Goal: Information Seeking & Learning: Learn about a topic

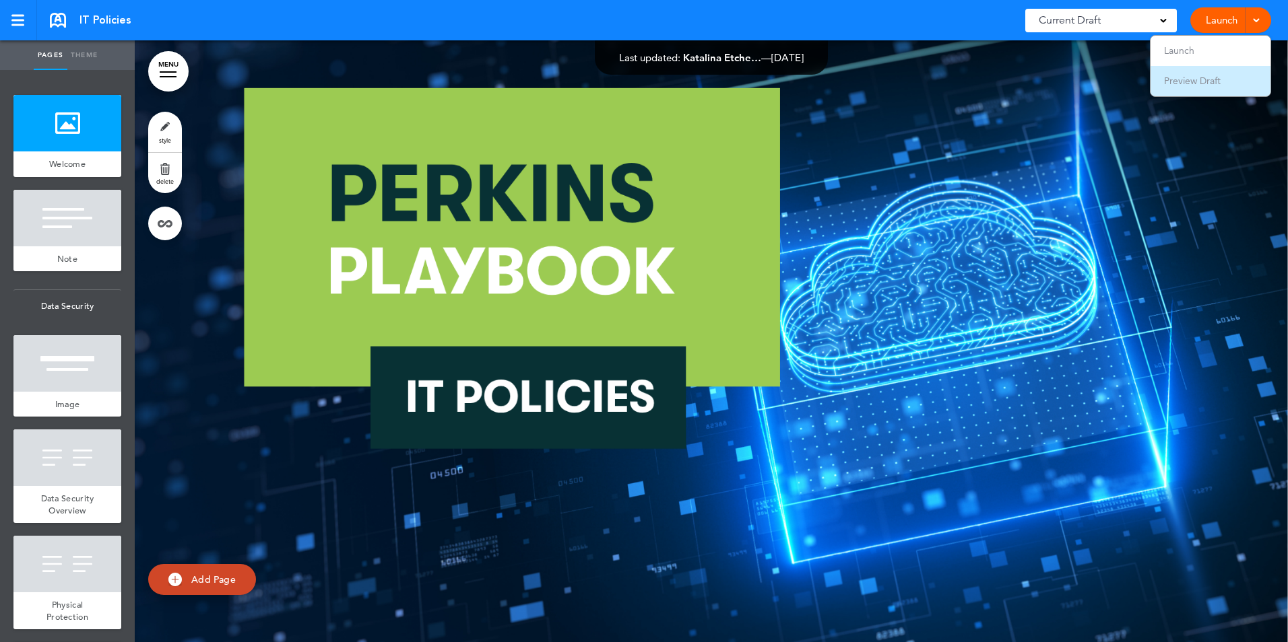
click at [1212, 87] on li "Preview Draft" at bounding box center [1210, 81] width 120 height 30
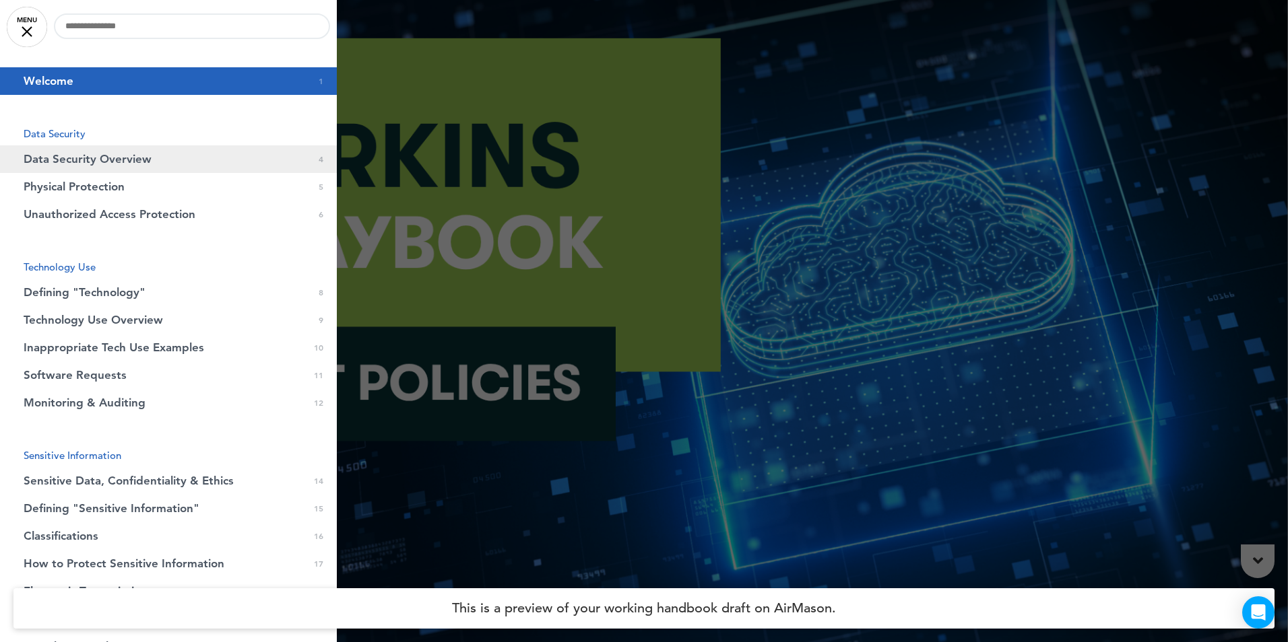
click at [139, 164] on span "Data Security Overview" at bounding box center [88, 159] width 128 height 11
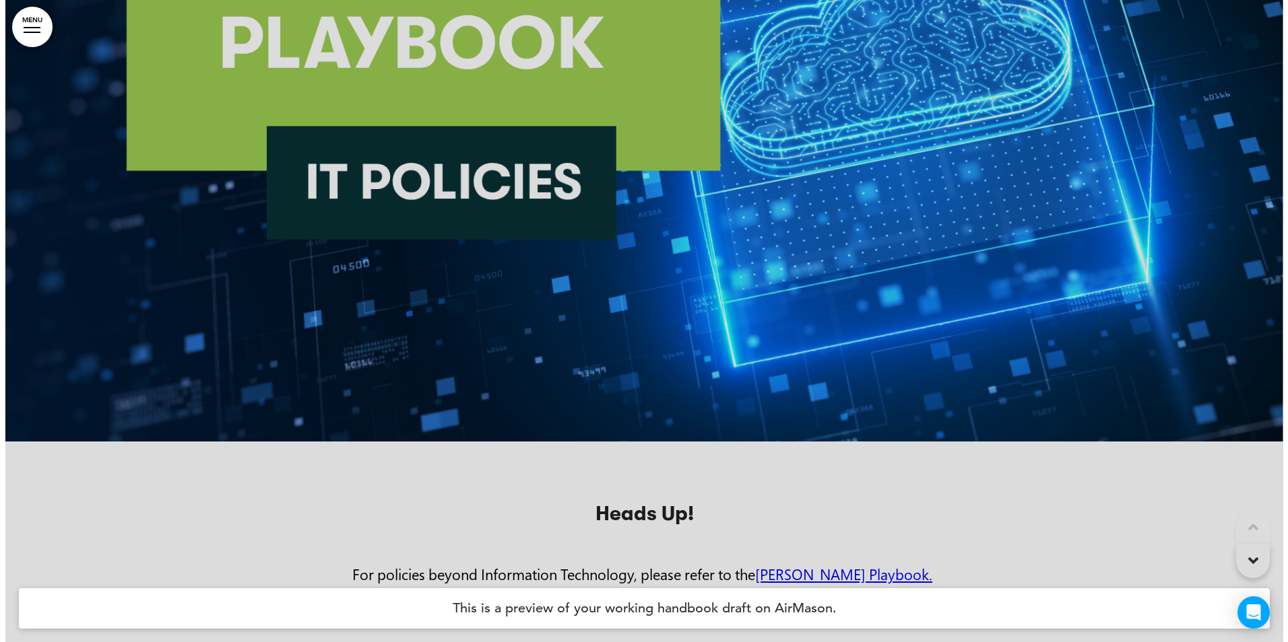
scroll to position [1504, 0]
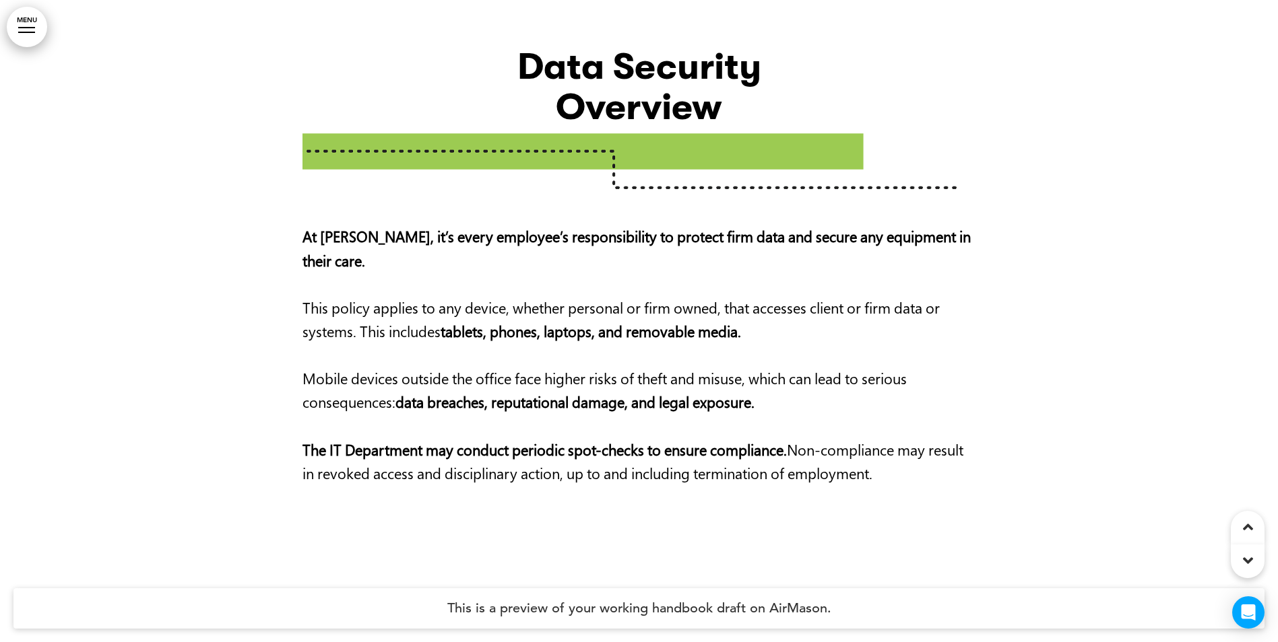
click at [15, 31] on link "MENU" at bounding box center [27, 27] width 40 height 40
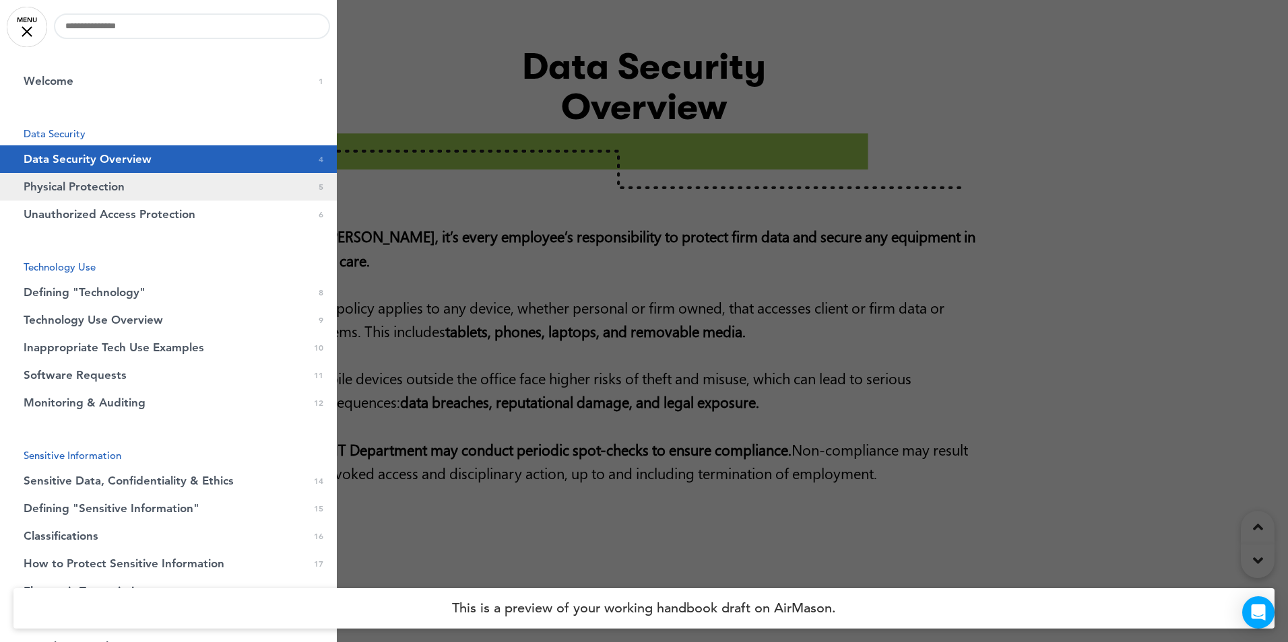
click at [76, 185] on span "Physical Protection" at bounding box center [74, 186] width 101 height 11
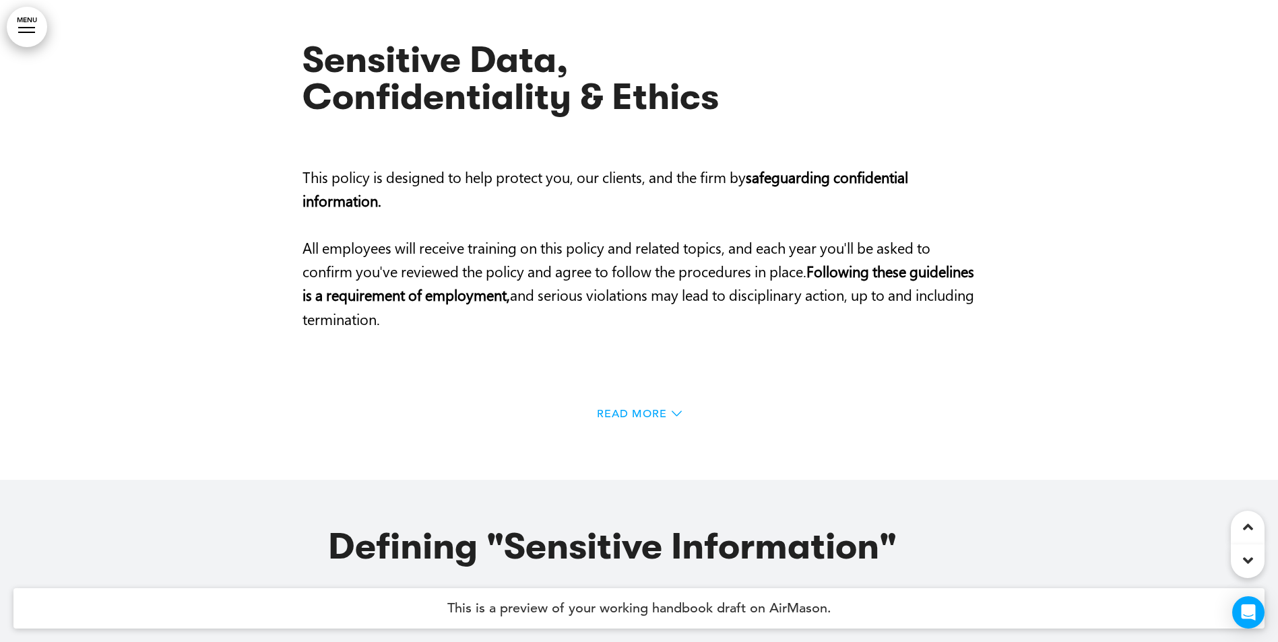
scroll to position [10454, 0]
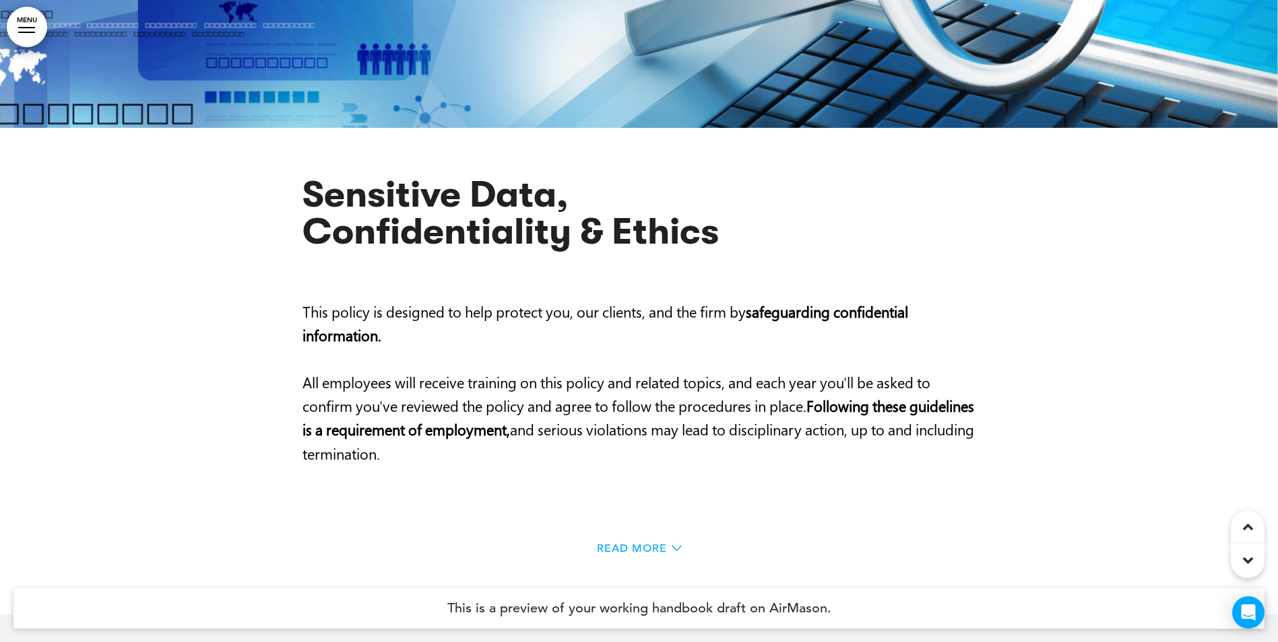
click at [655, 543] on span "Read More" at bounding box center [632, 548] width 70 height 11
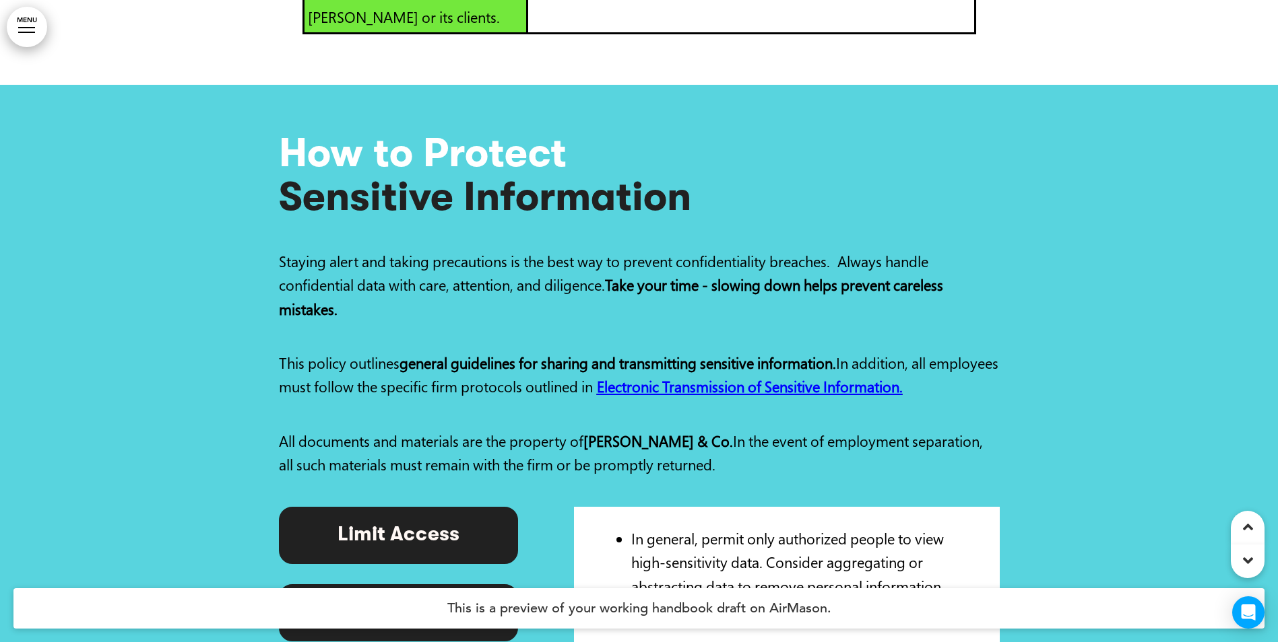
scroll to position [14495, 0]
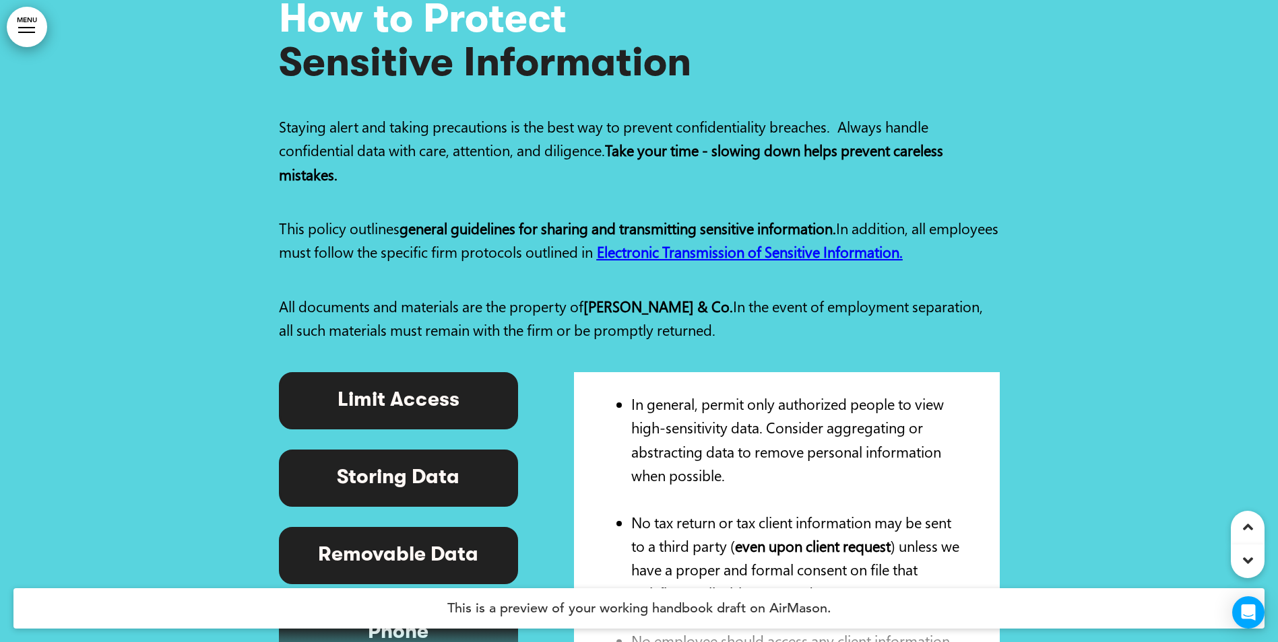
click at [414, 465] on p "Storing Data" at bounding box center [398, 478] width 209 height 26
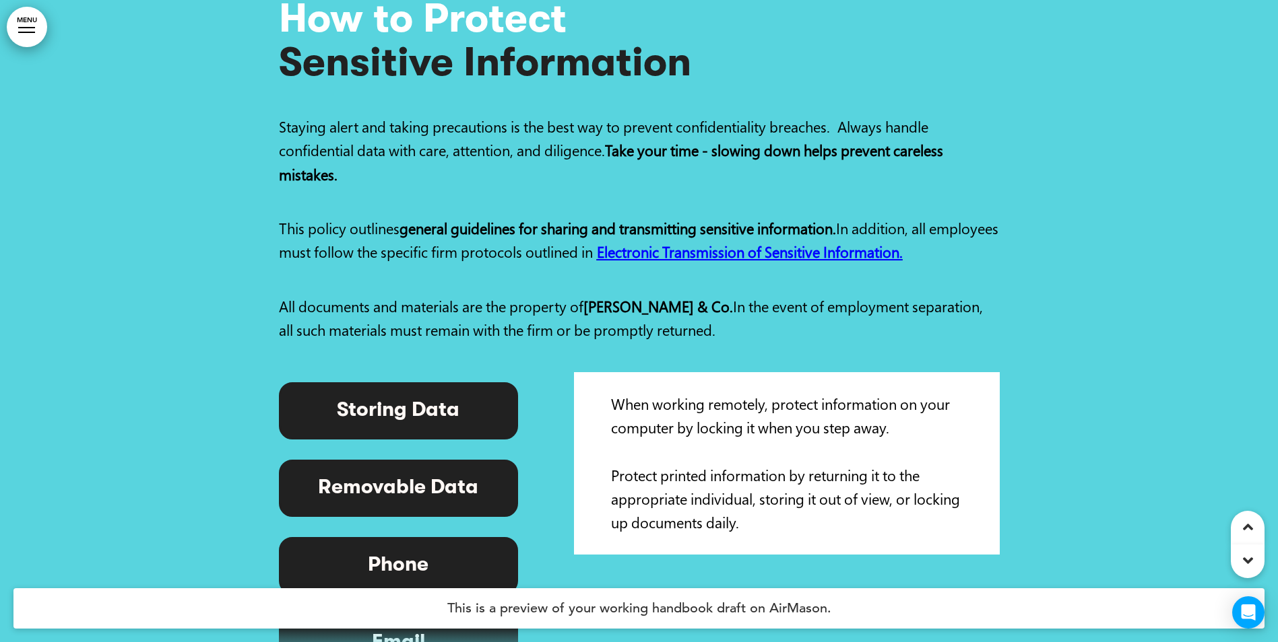
click at [398, 553] on p "Phone" at bounding box center [398, 566] width 209 height 26
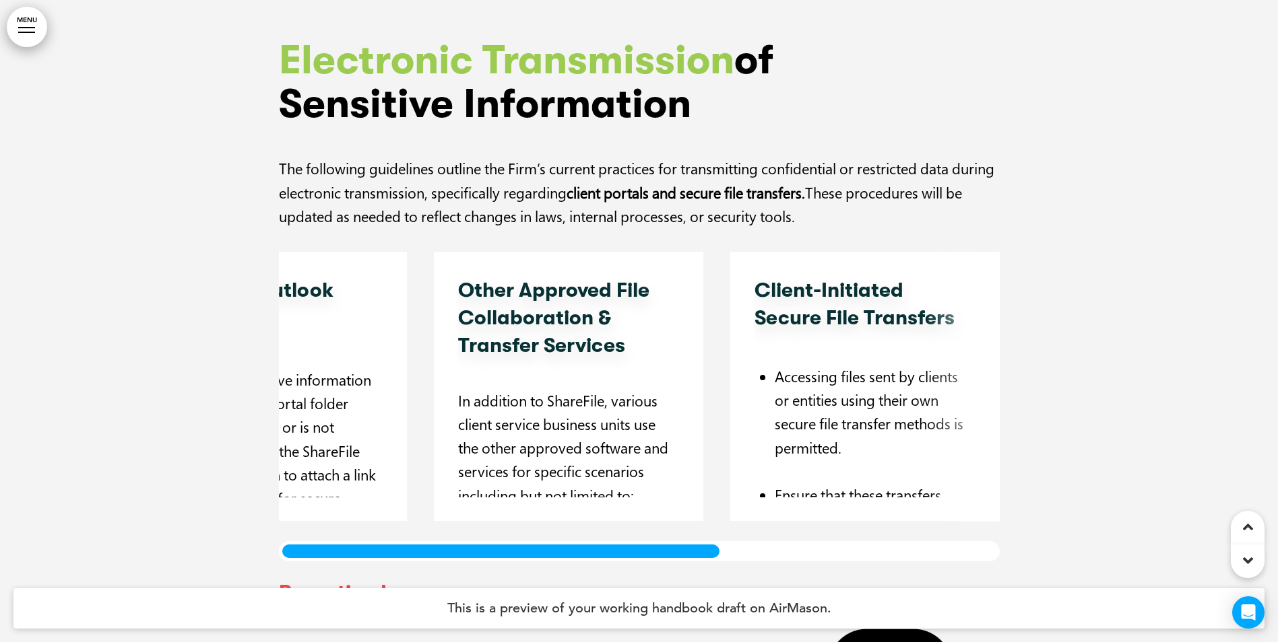
scroll to position [0, 0]
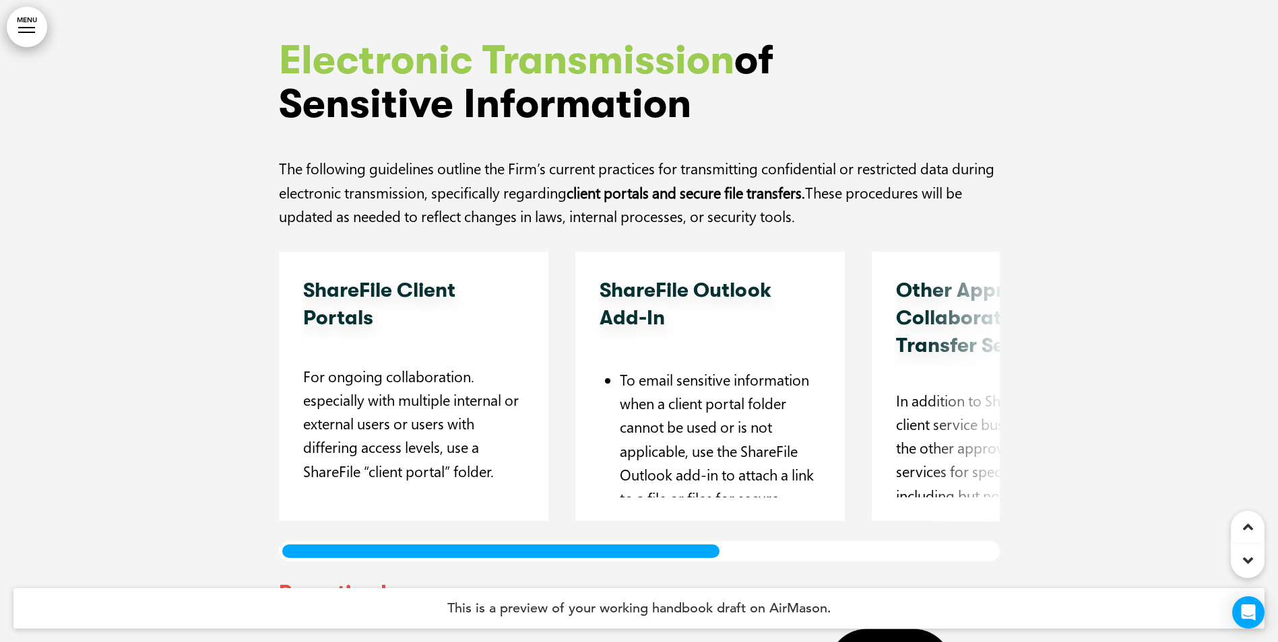
click at [318, 463] on div "ShareFile Client Portals For ongoing collaboration. especially with multiple in…" at bounding box center [639, 407] width 721 height 310
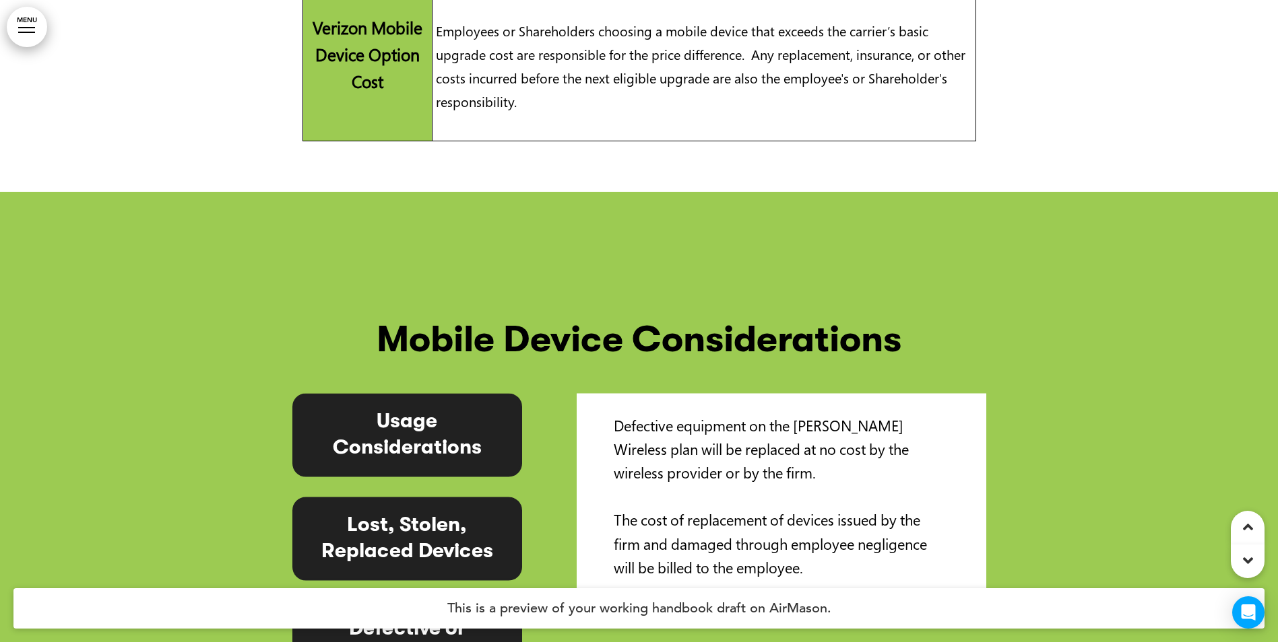
scroll to position [22172, 0]
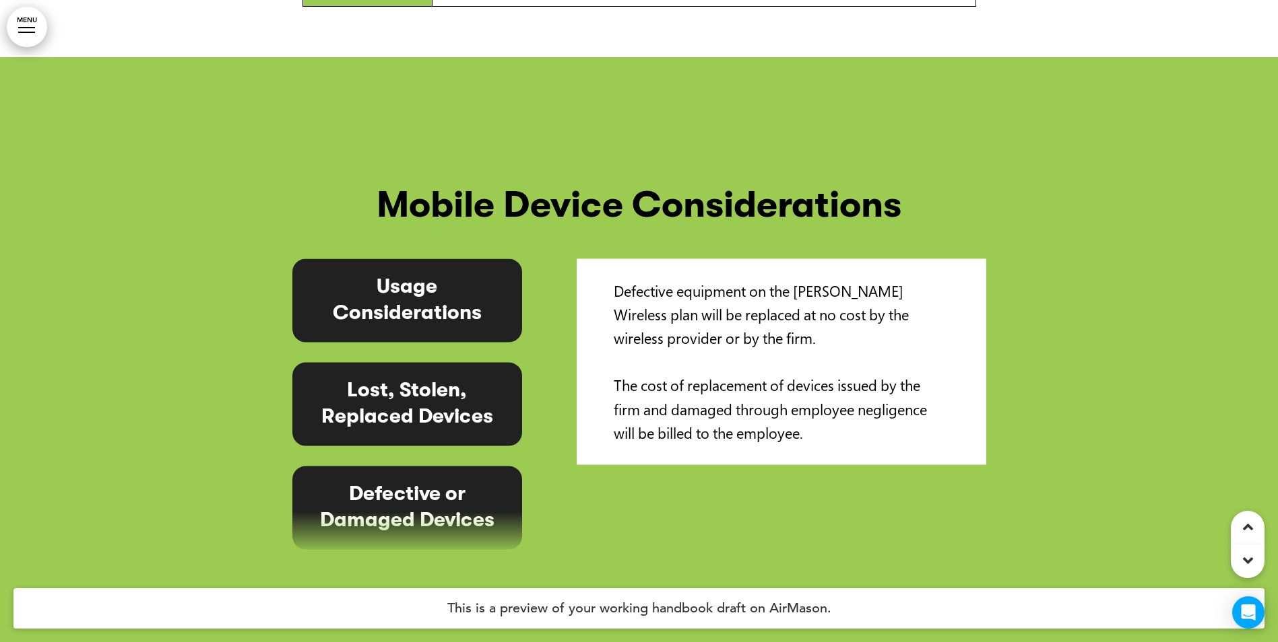
click at [436, 277] on span "Usage Considerations" at bounding box center [407, 300] width 149 height 46
click at [409, 380] on span "Lost, Stolen, Replaced Devices" at bounding box center [407, 403] width 172 height 46
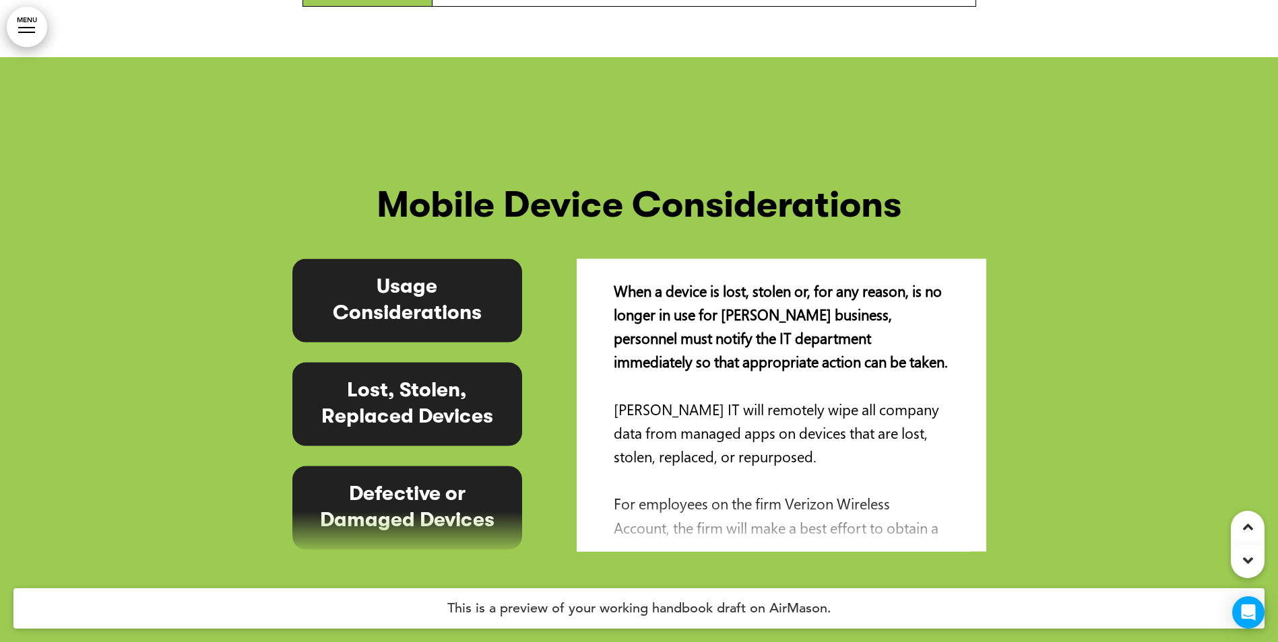
scroll to position [135, 0]
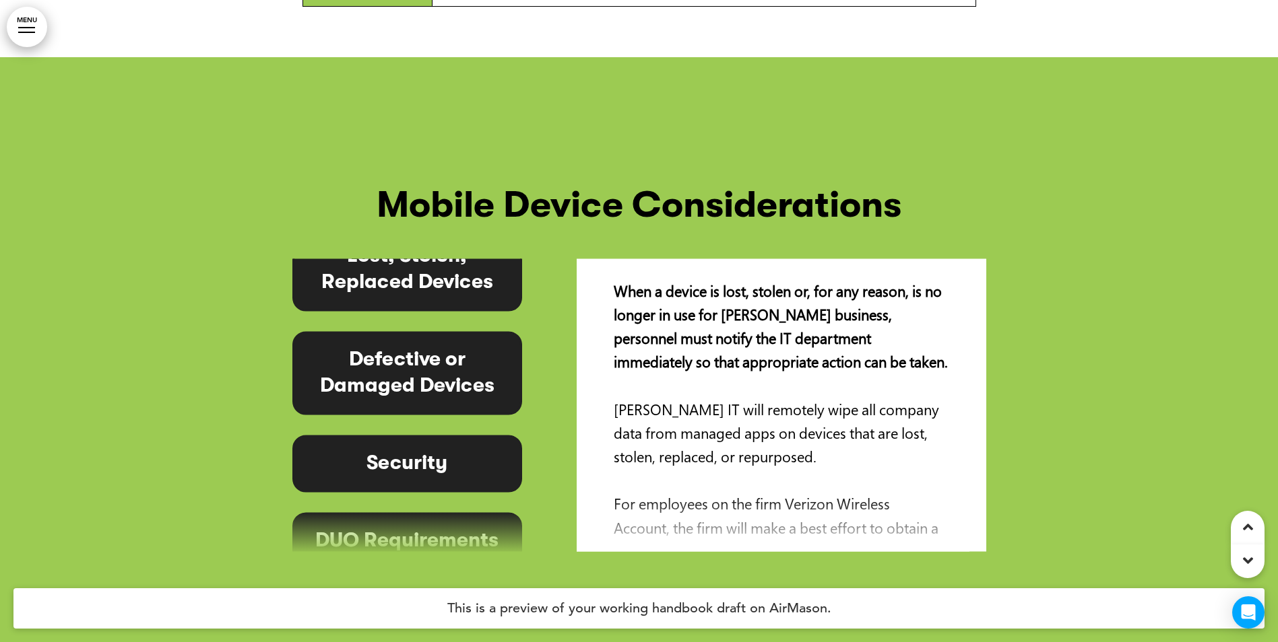
click at [409, 350] on span "Defective or Damaged Devices" at bounding box center [407, 373] width 174 height 46
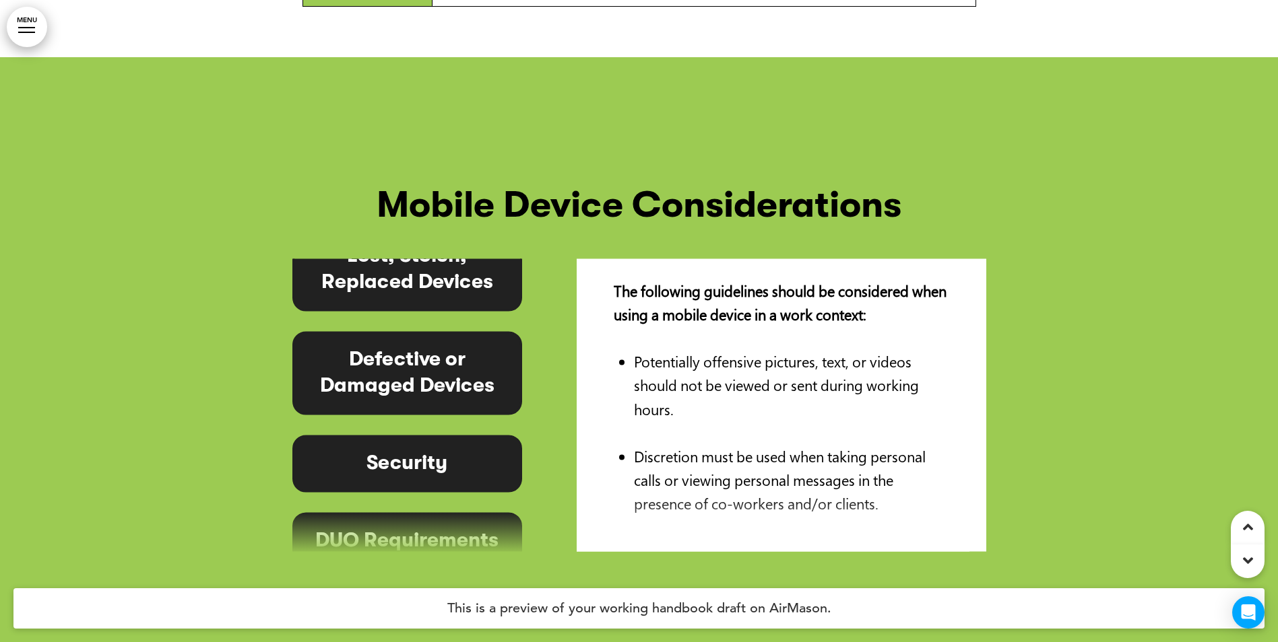
click at [382, 435] on div "Security" at bounding box center [407, 463] width 230 height 57
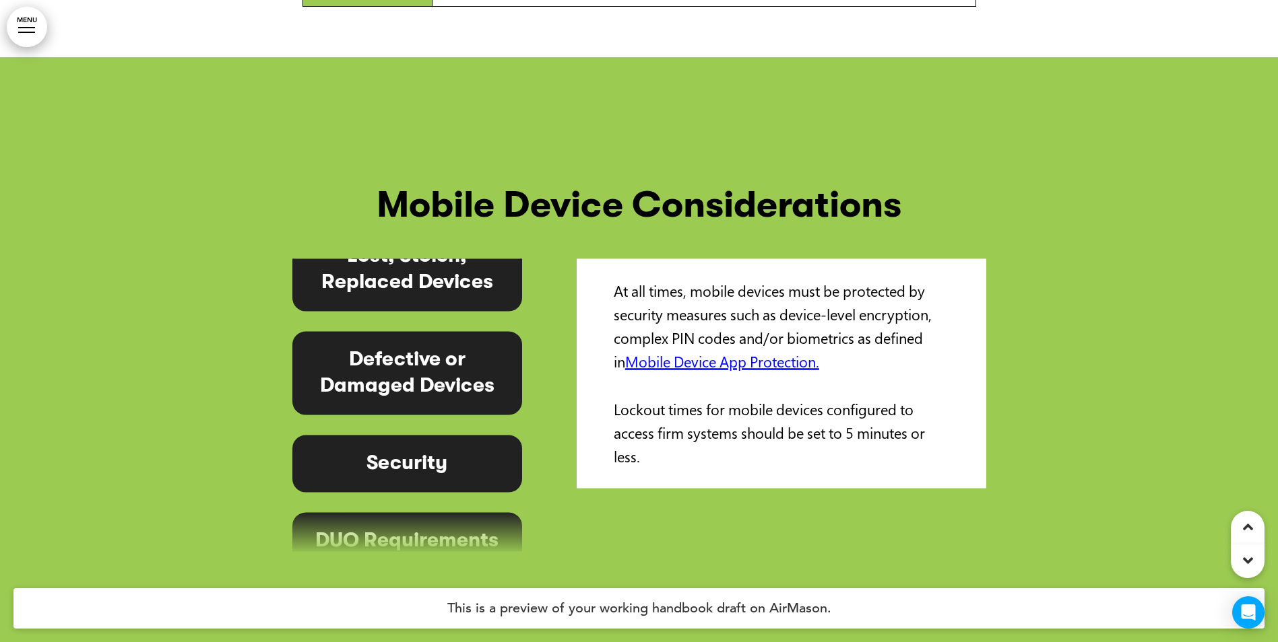
scroll to position [337, 0]
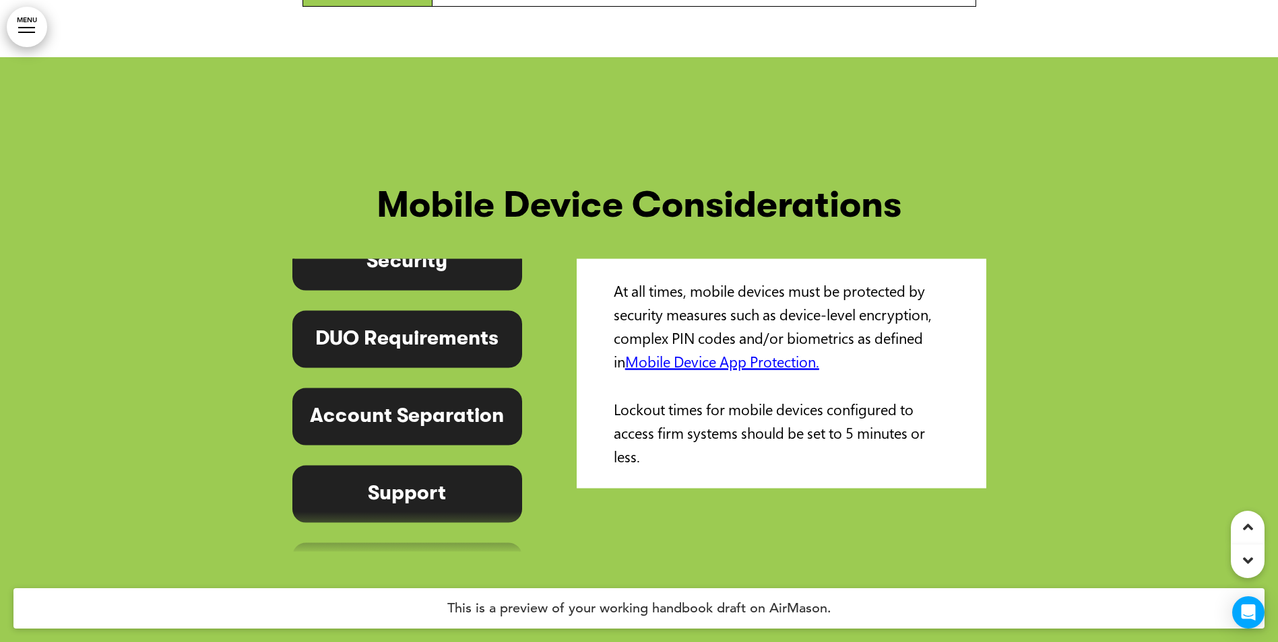
click at [409, 406] on span "Account Separation" at bounding box center [407, 416] width 194 height 20
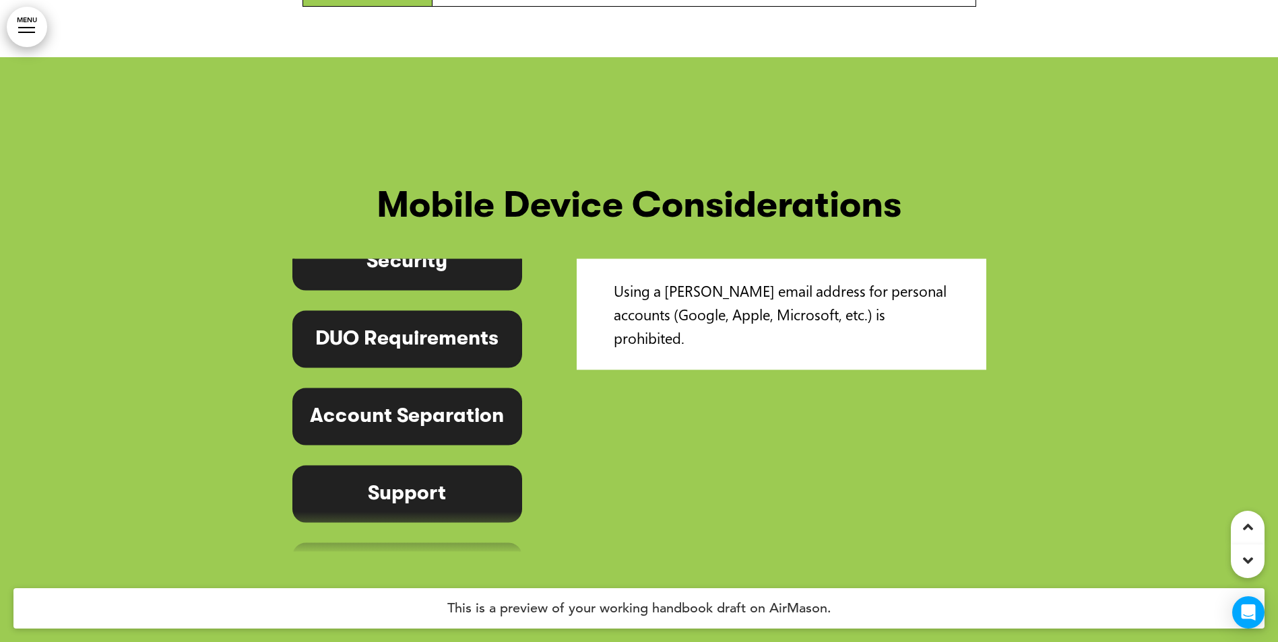
scroll to position [411, 0]
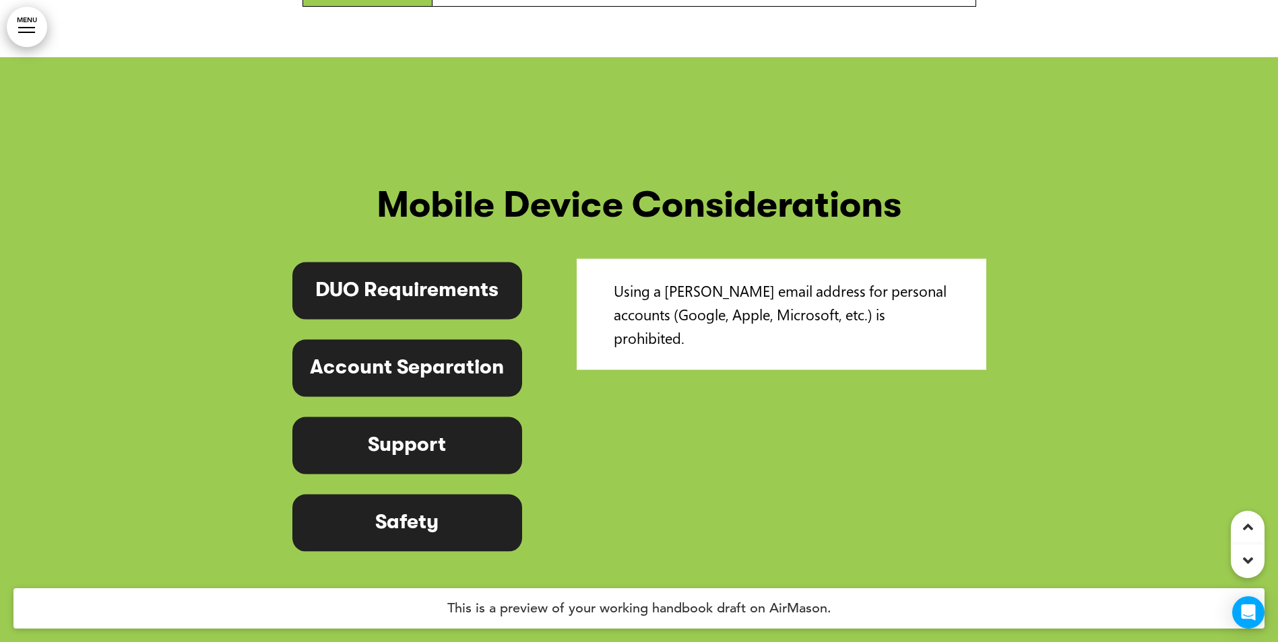
click at [428, 435] on span "Support" at bounding box center [407, 445] width 78 height 20
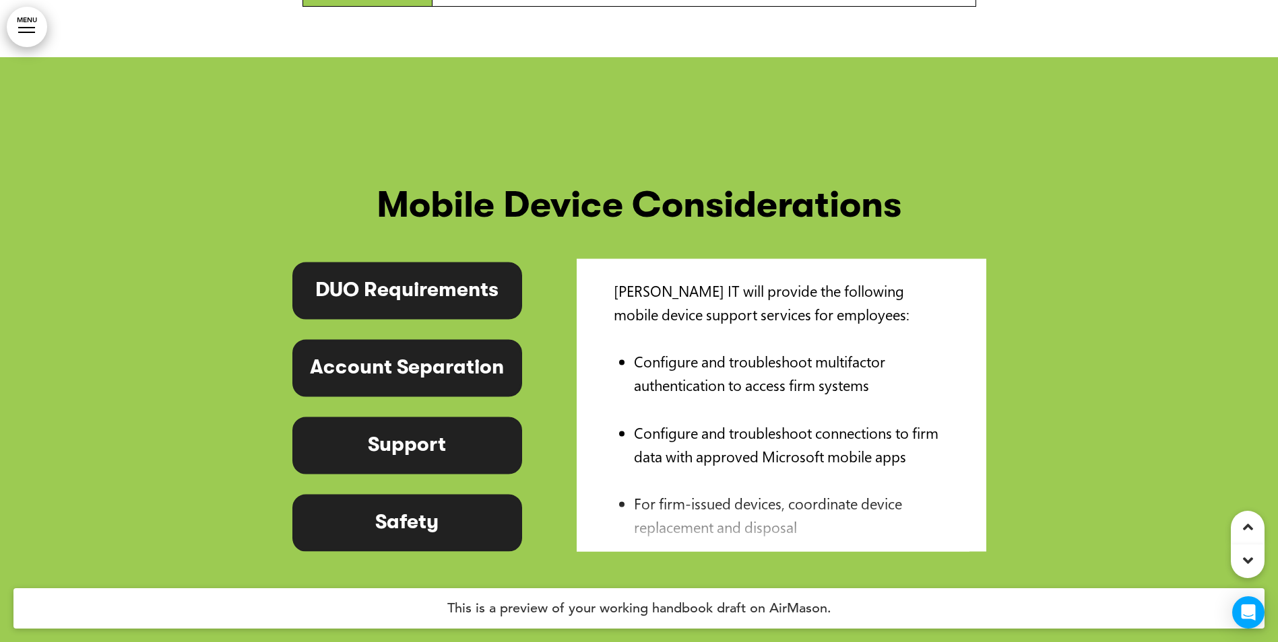
click at [405, 512] on span "Safety" at bounding box center [406, 522] width 63 height 20
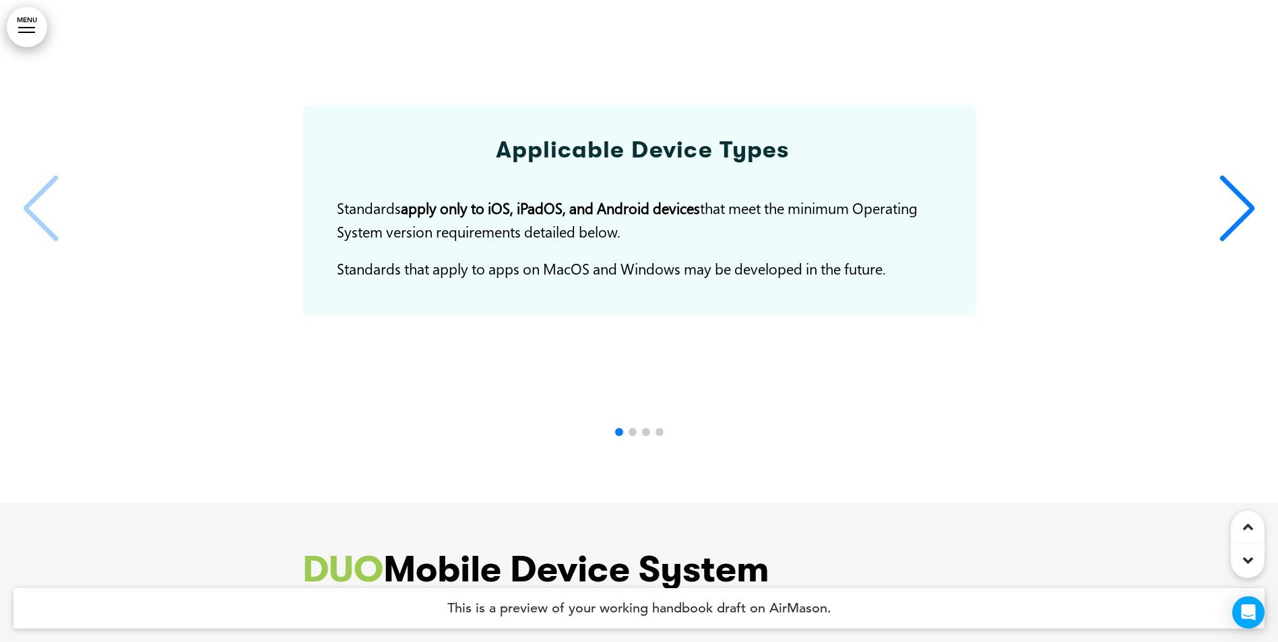
scroll to position [23048, 0]
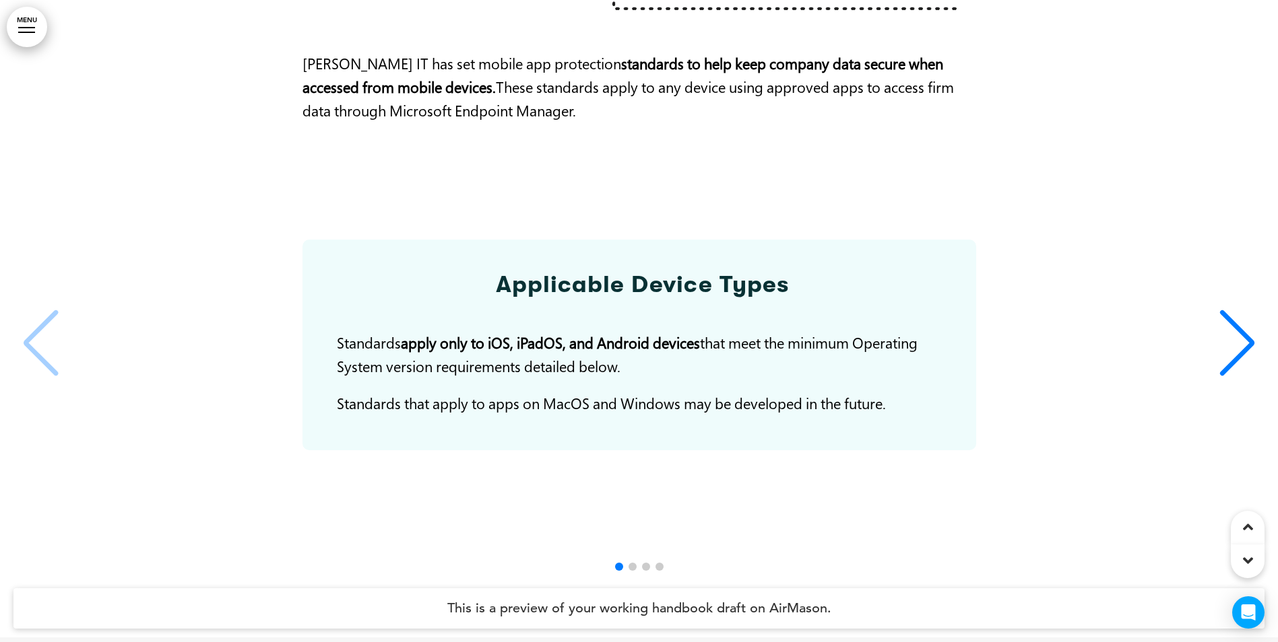
click at [1240, 310] on div "Next slide" at bounding box center [1236, 343] width 41 height 67
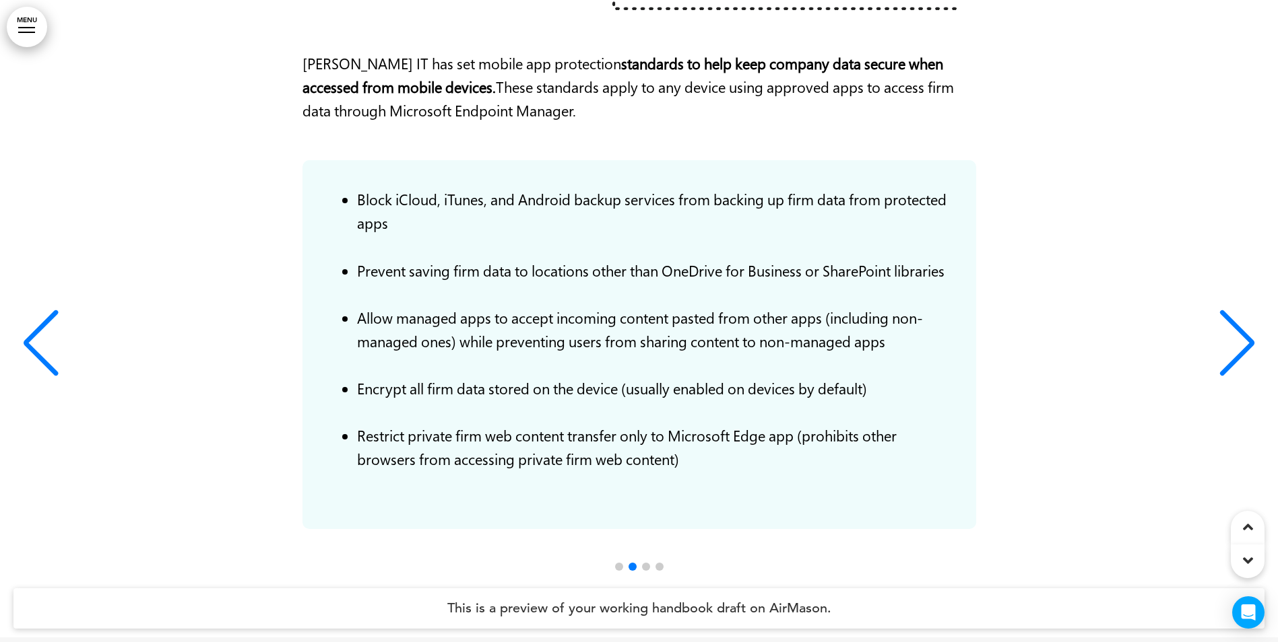
click at [1238, 310] on div "Next slide" at bounding box center [1236, 343] width 41 height 67
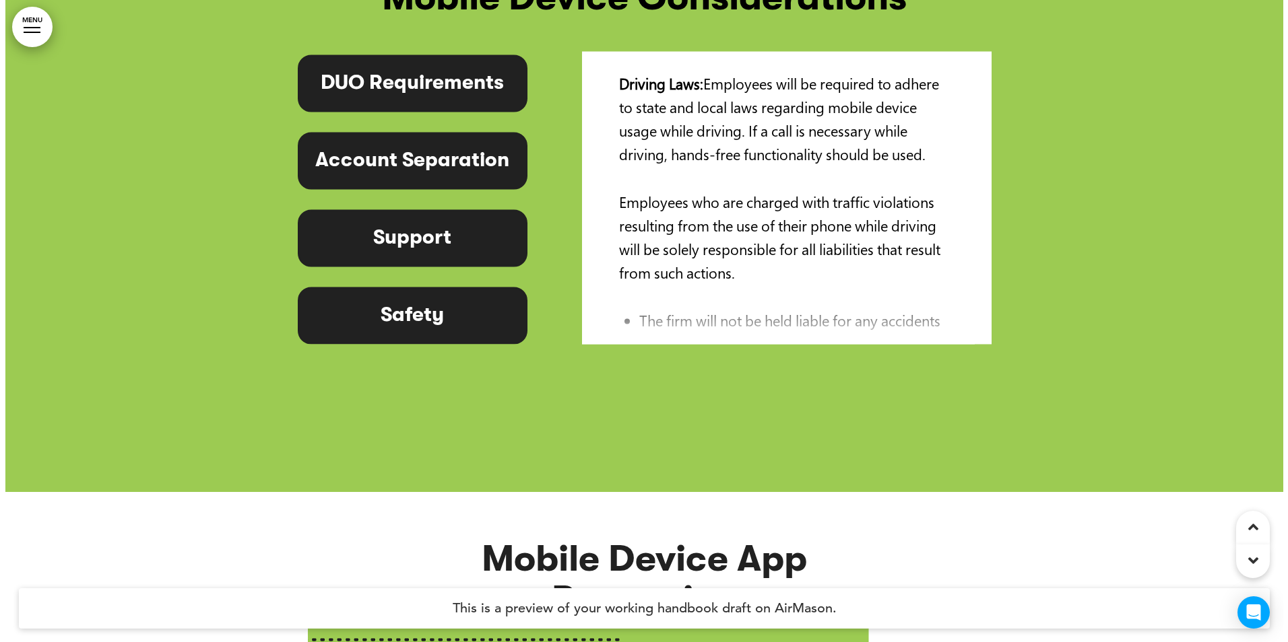
scroll to position [22110, 0]
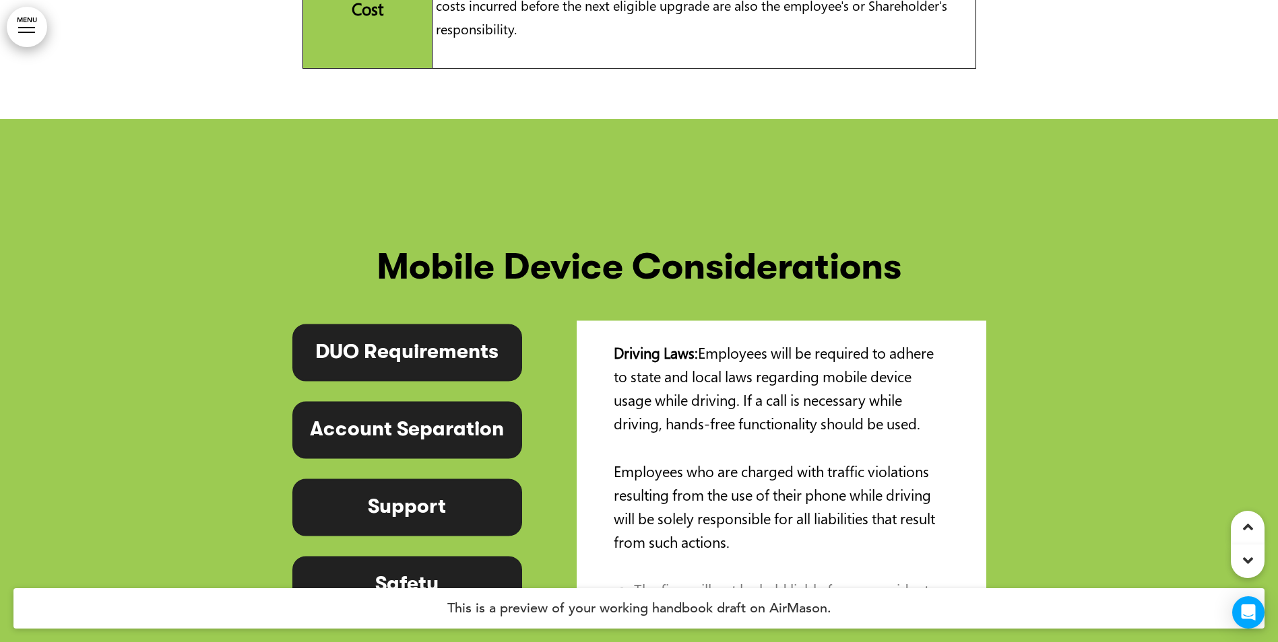
click at [25, 26] on link "MENU" at bounding box center [27, 27] width 40 height 40
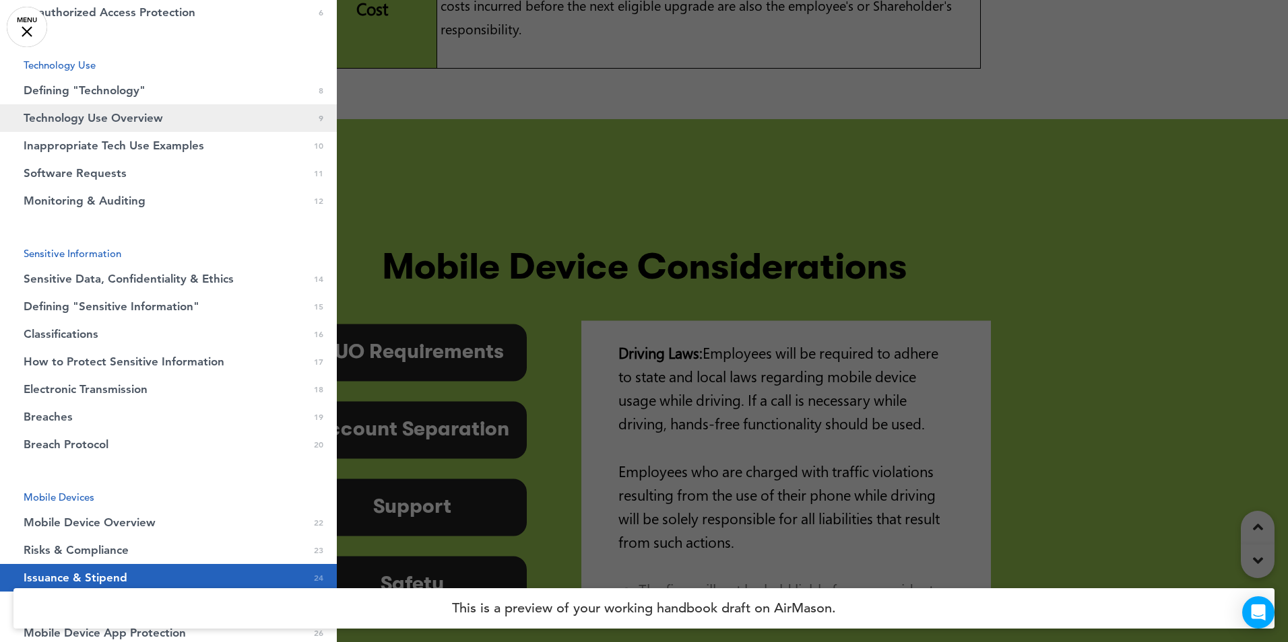
scroll to position [269, 0]
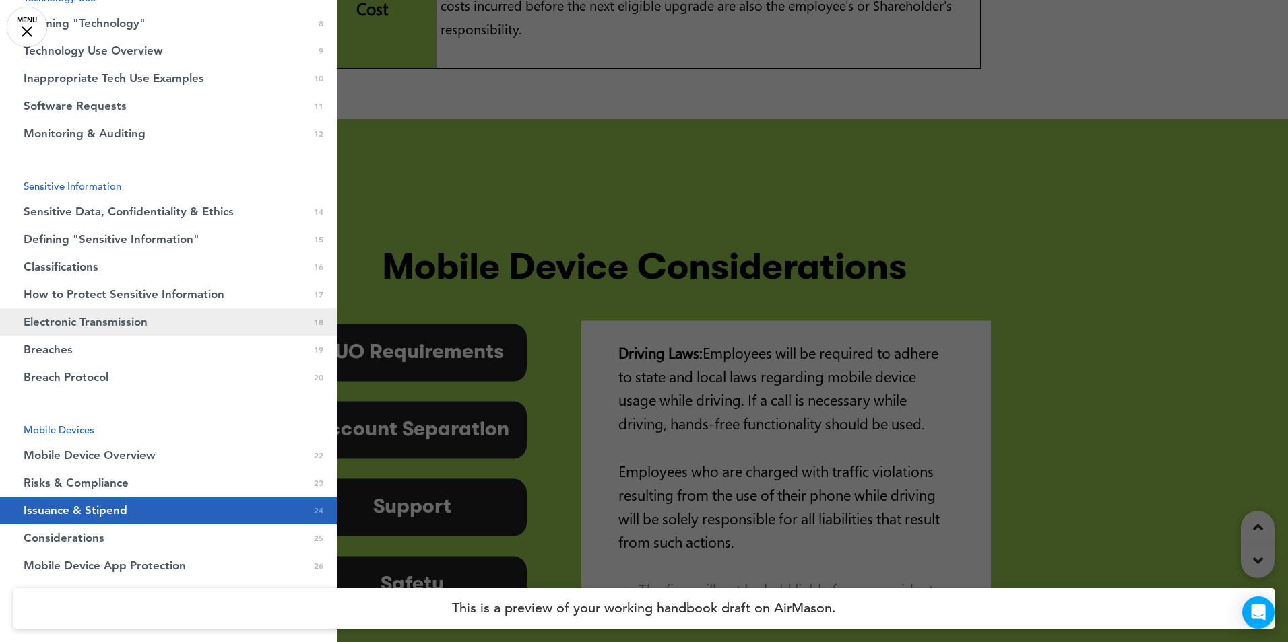
click at [84, 321] on span "Electronic Transmission" at bounding box center [86, 322] width 124 height 11
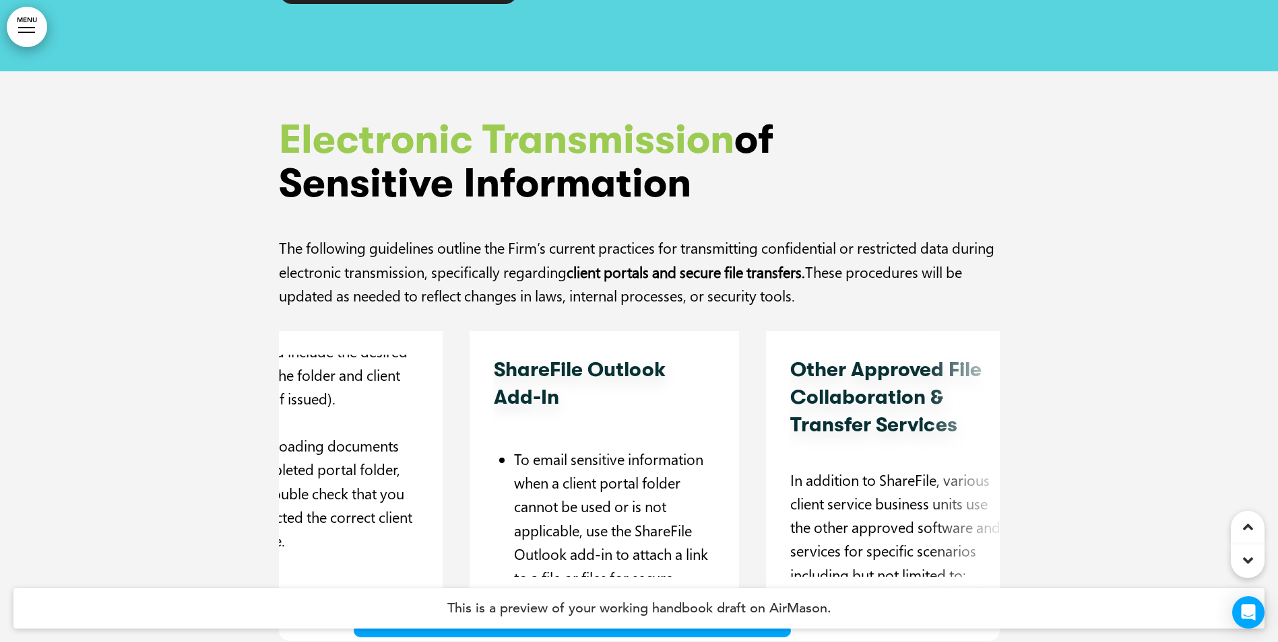
scroll to position [0, 116]
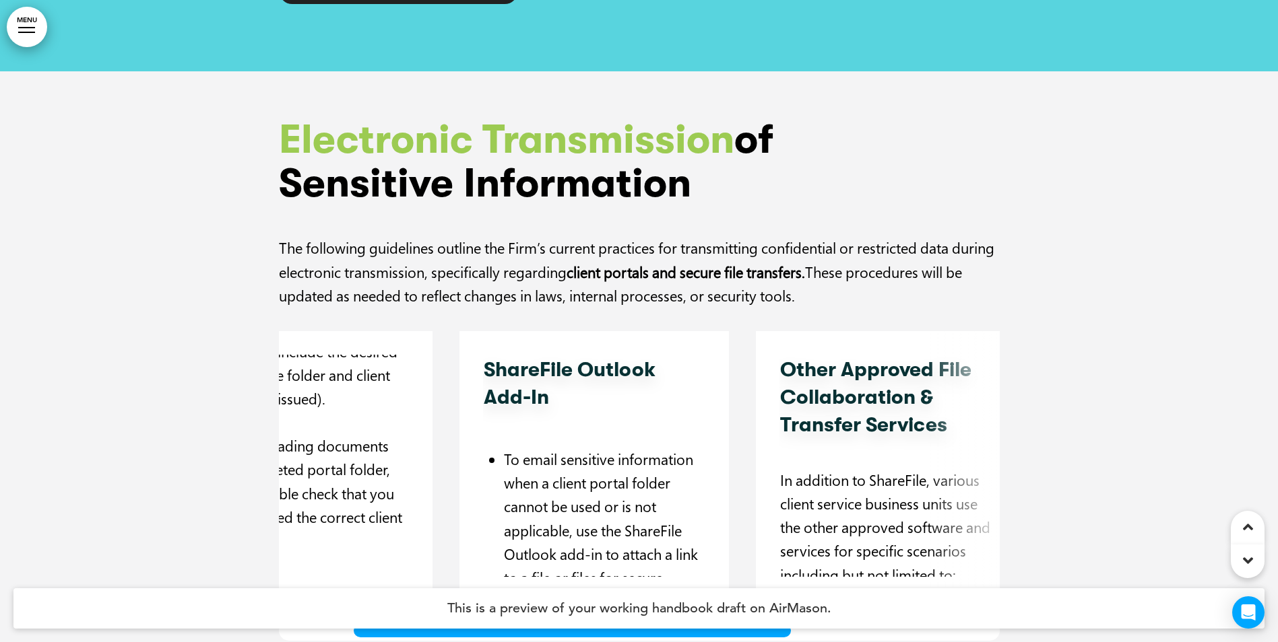
click at [422, 621] on div at bounding box center [572, 631] width 444 height 20
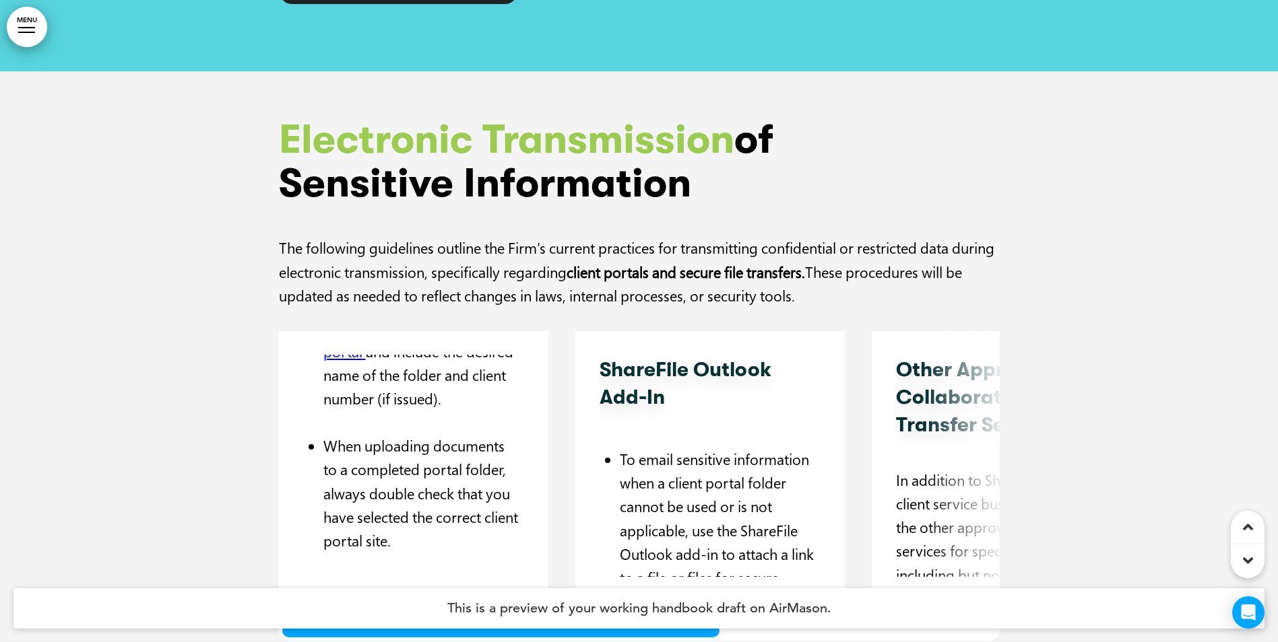
click at [288, 521] on div "ShareFile Client Portals For ongoing collaboration. especially with multiple in…" at bounding box center [639, 486] width 721 height 310
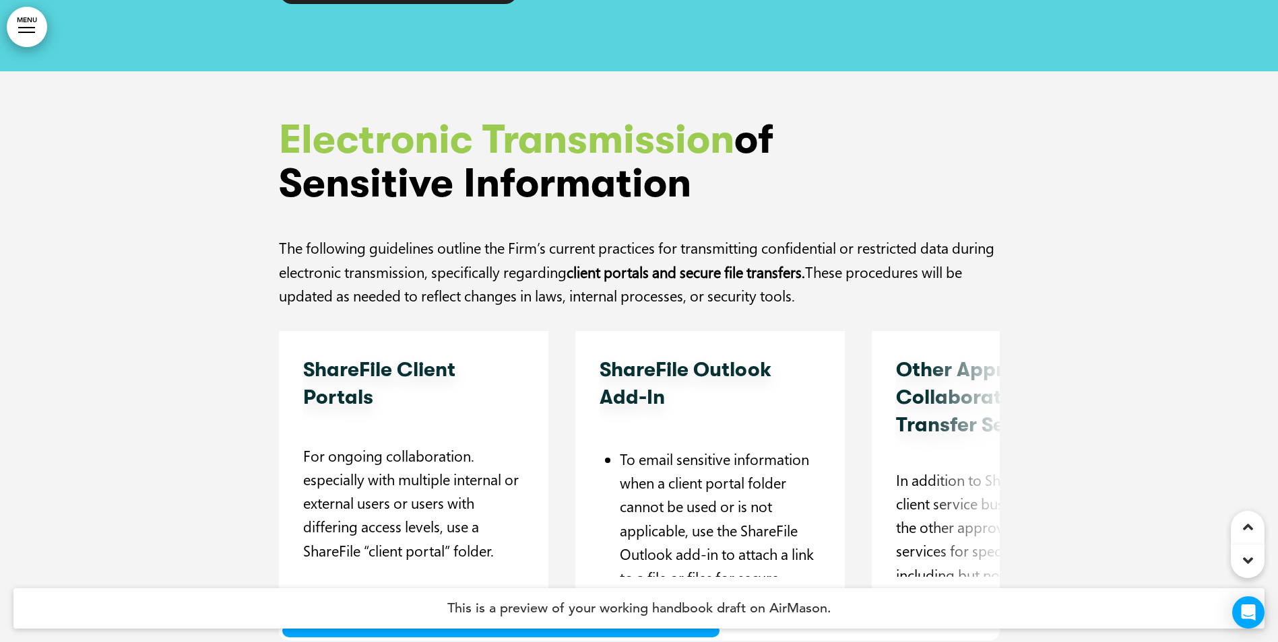
click at [300, 621] on div at bounding box center [501, 631] width 444 height 20
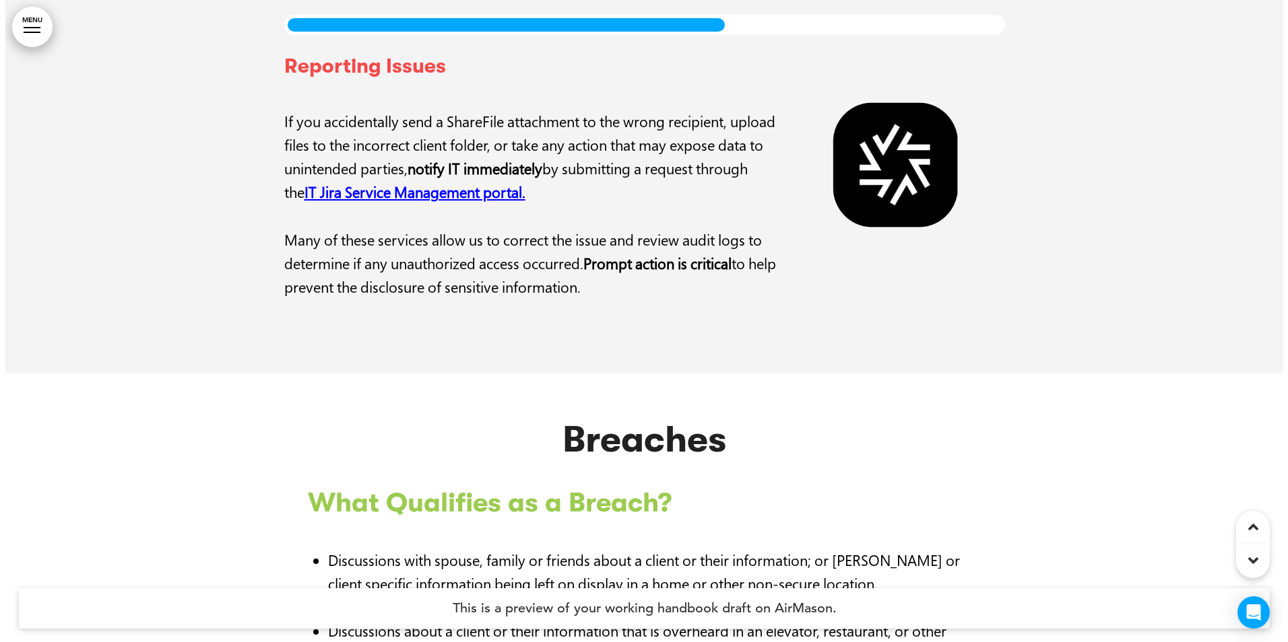
scroll to position [16032, 0]
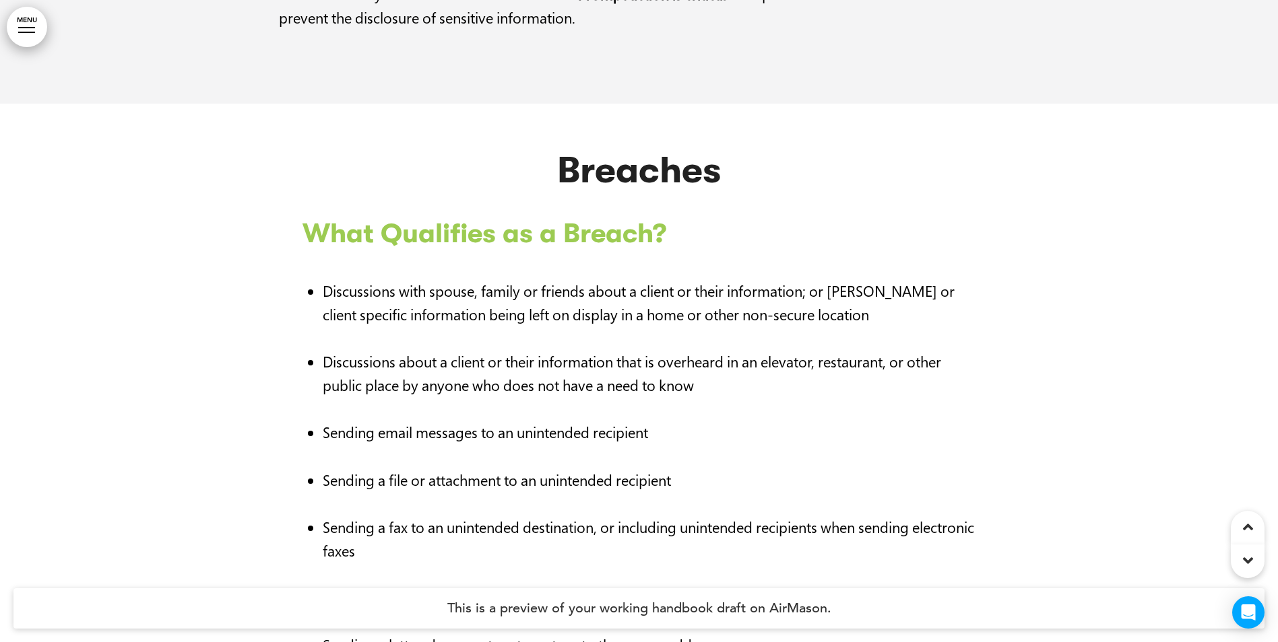
click at [28, 17] on link "MENU" at bounding box center [27, 27] width 40 height 40
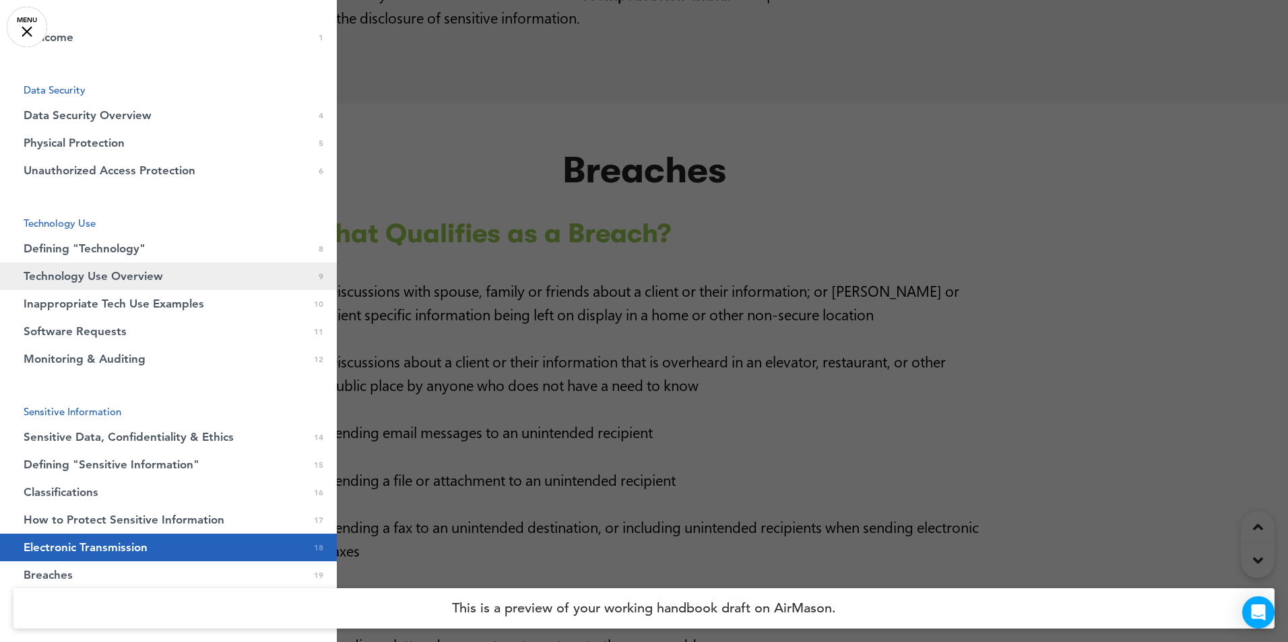
scroll to position [0, 0]
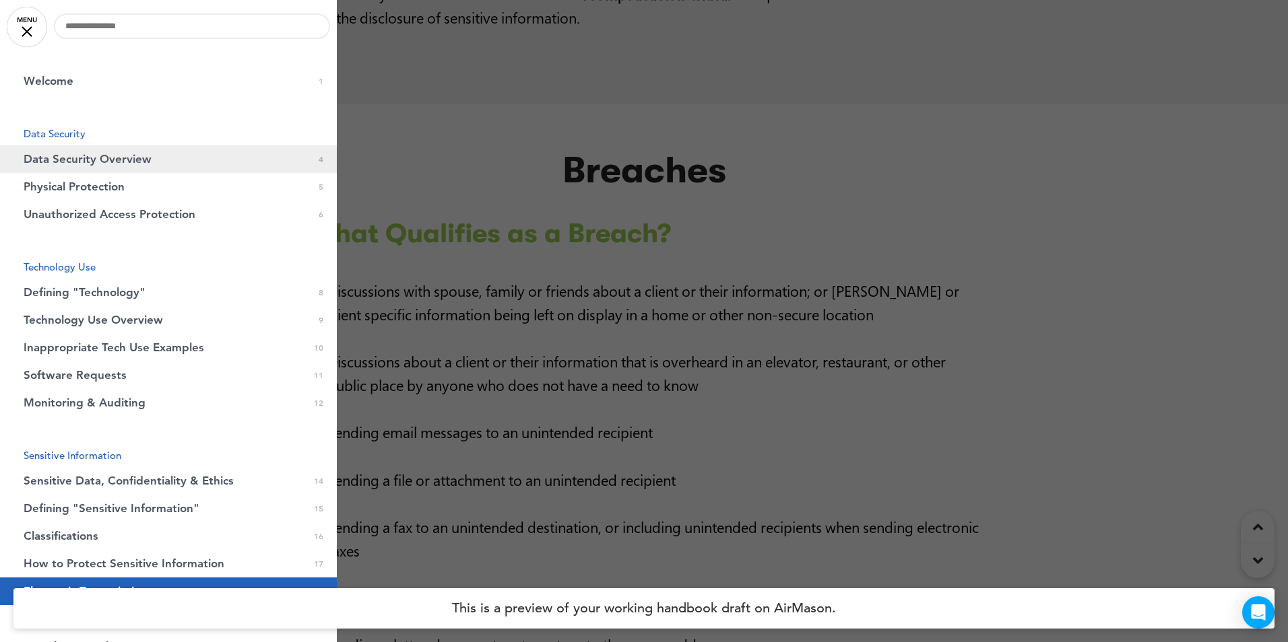
click at [117, 158] on span "Data Security Overview" at bounding box center [88, 159] width 128 height 11
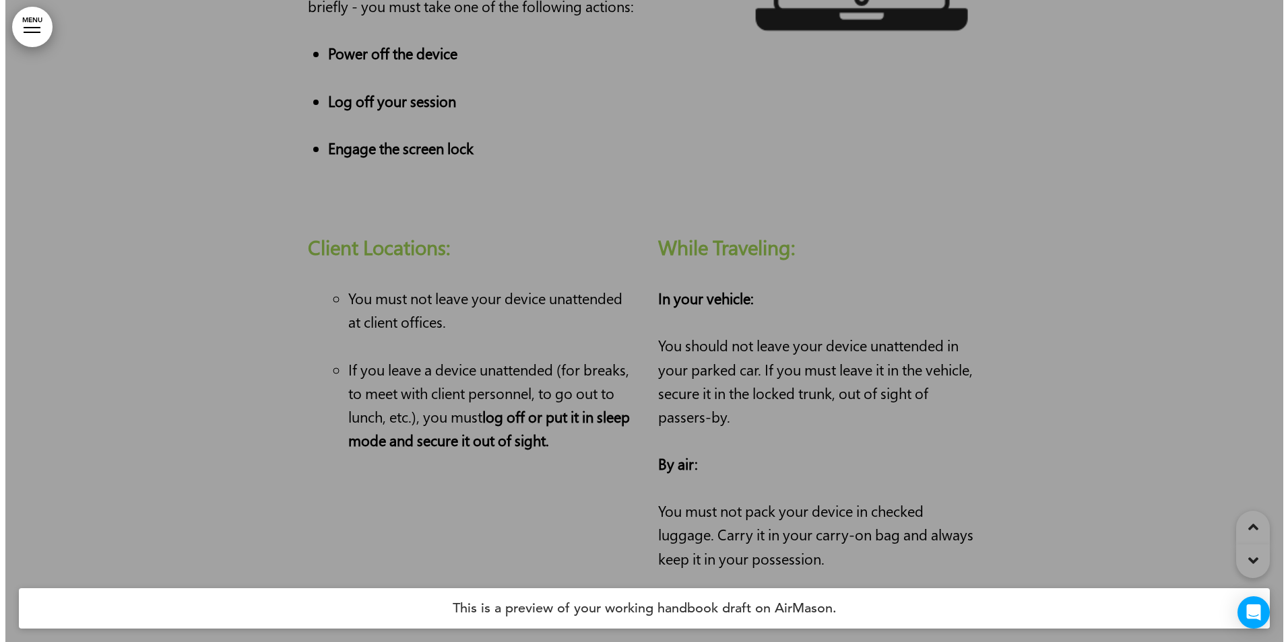
scroll to position [1504, 0]
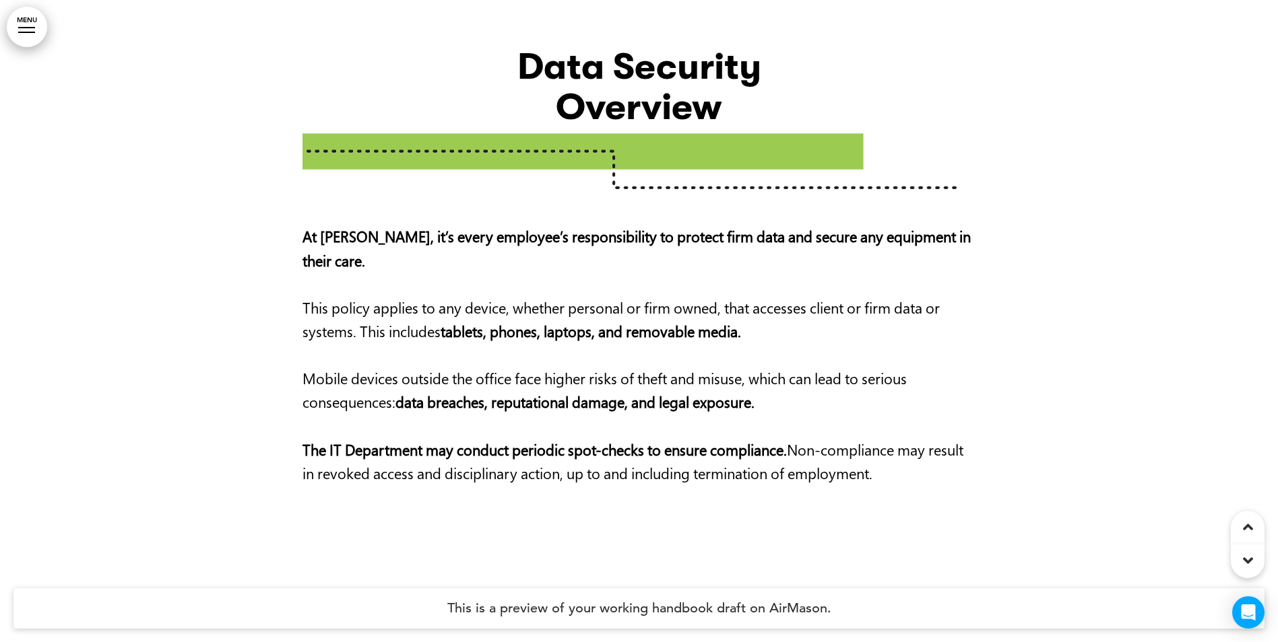
click at [23, 32] on div at bounding box center [26, 32] width 17 height 1
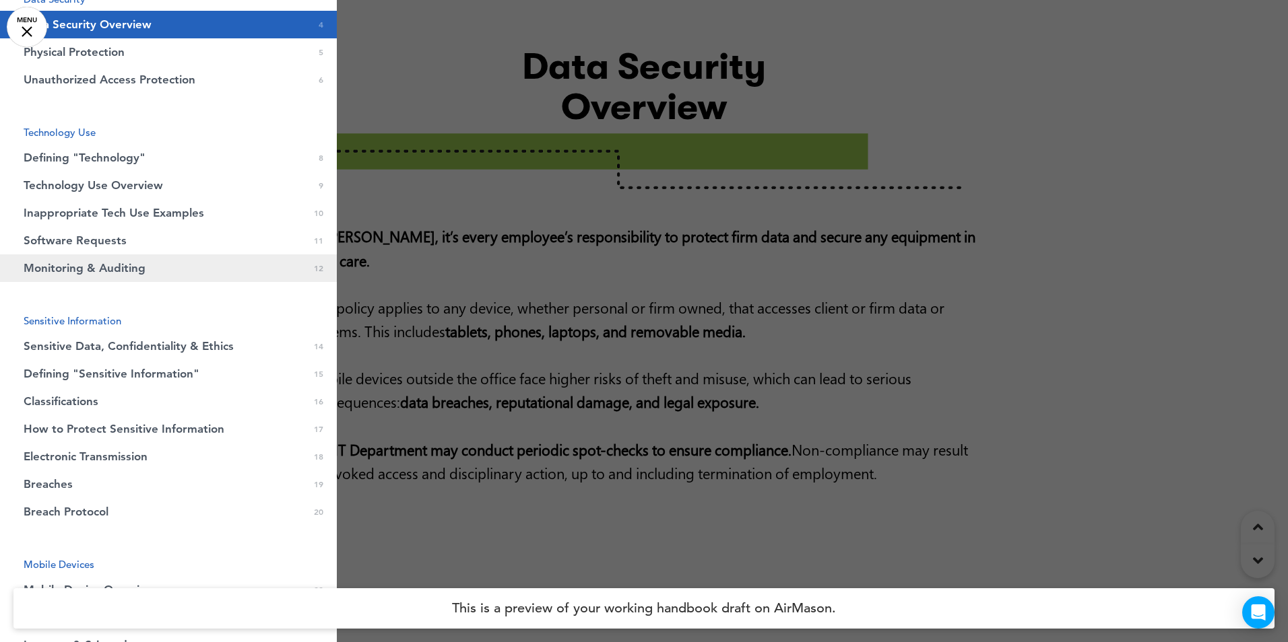
scroll to position [0, 0]
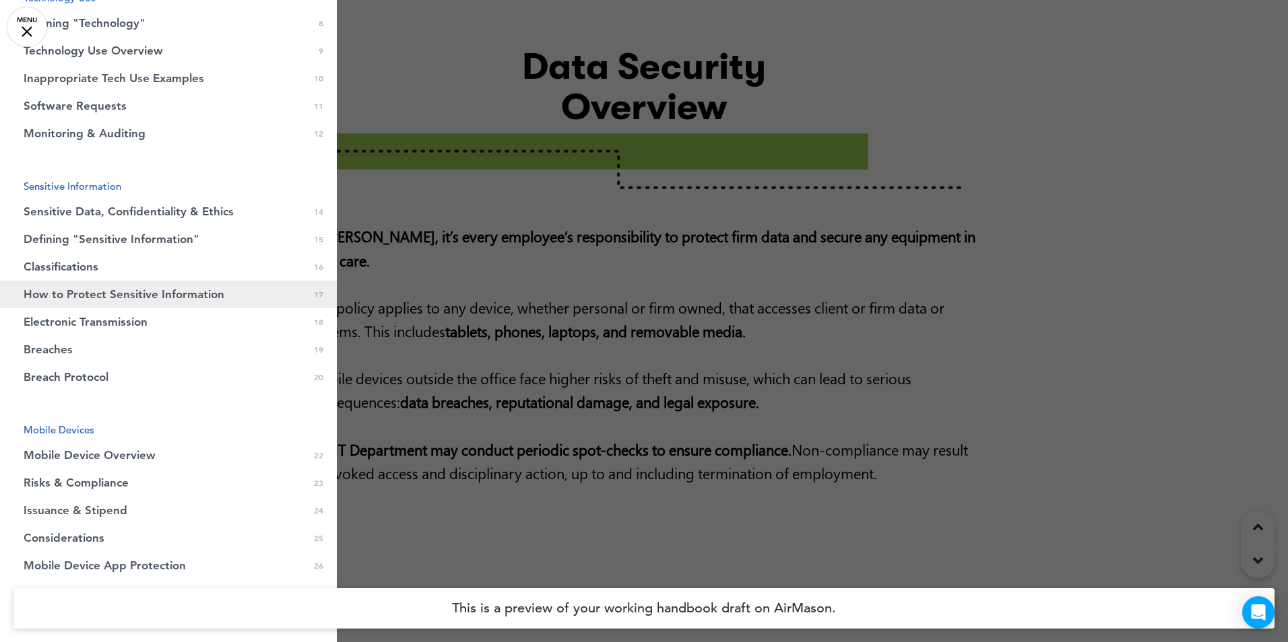
click at [130, 300] on span "How to Protect Sensitive Information" at bounding box center [124, 294] width 201 height 11
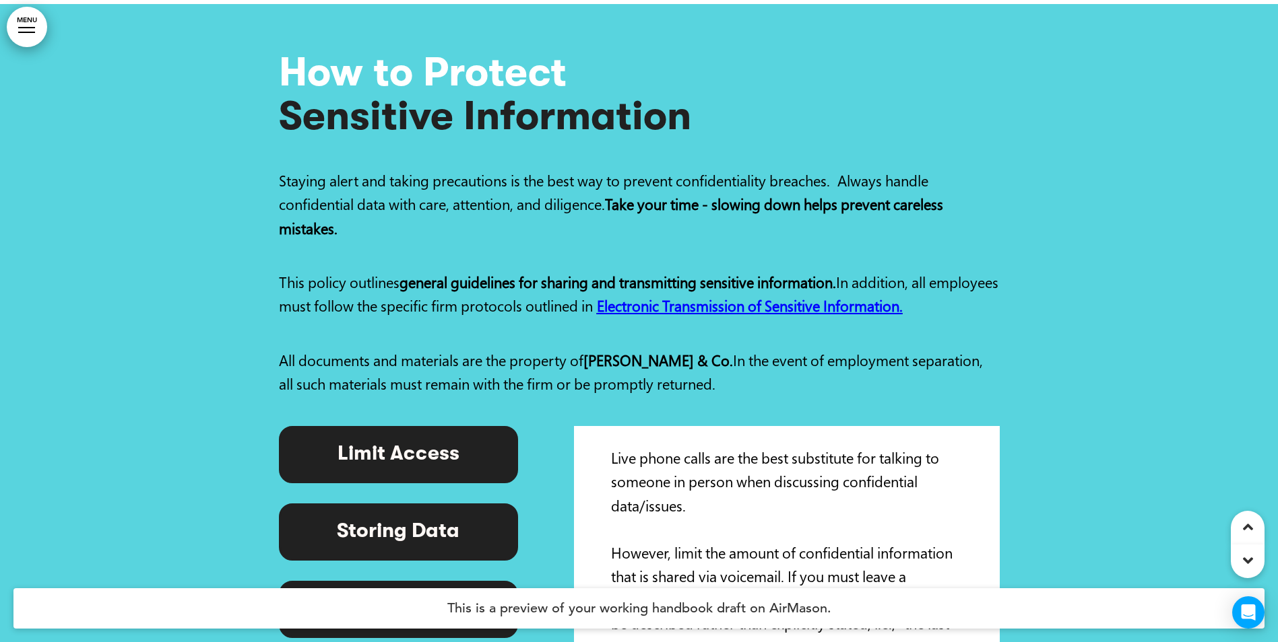
click at [406, 519] on p "Storing Data" at bounding box center [398, 532] width 209 height 26
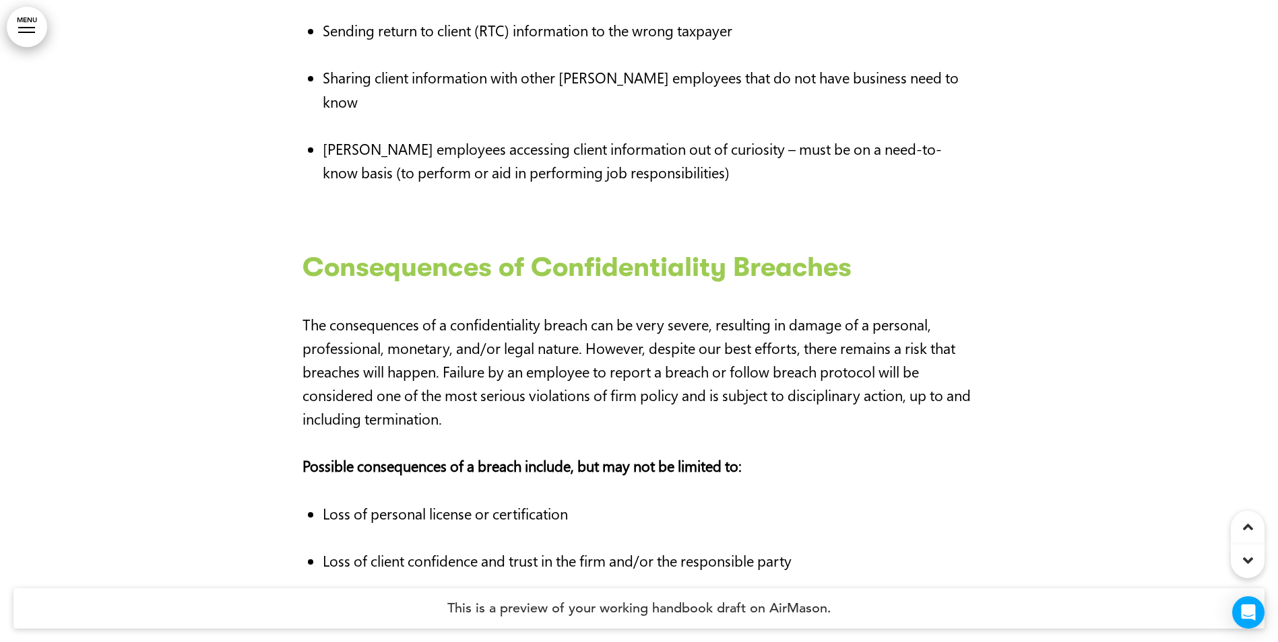
scroll to position [16903, 0]
